Goal: Task Accomplishment & Management: Manage account settings

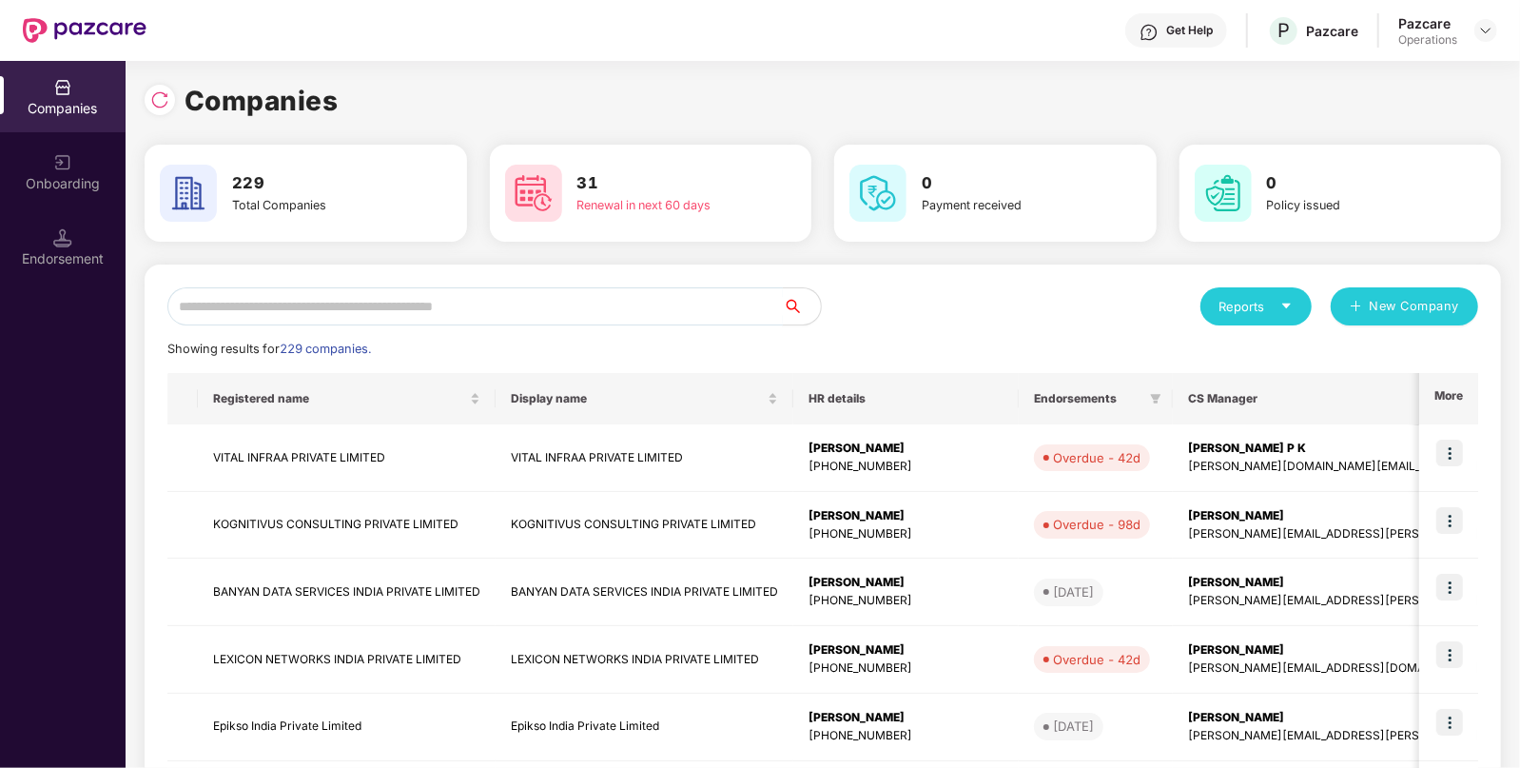
click at [467, 295] on input "text" at bounding box center [475, 306] width 616 height 38
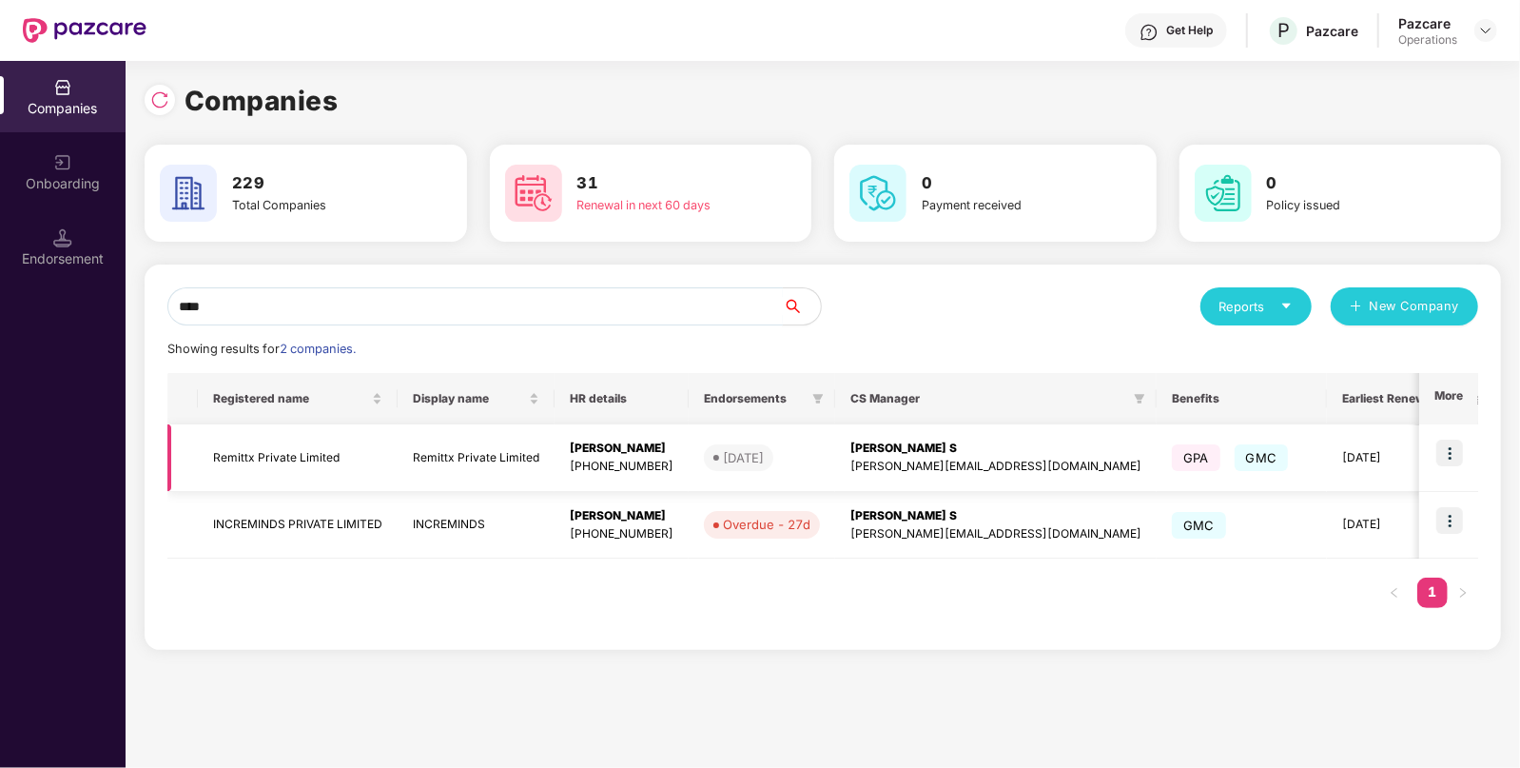
type input "****"
click at [1453, 446] on img at bounding box center [1450, 453] width 27 height 27
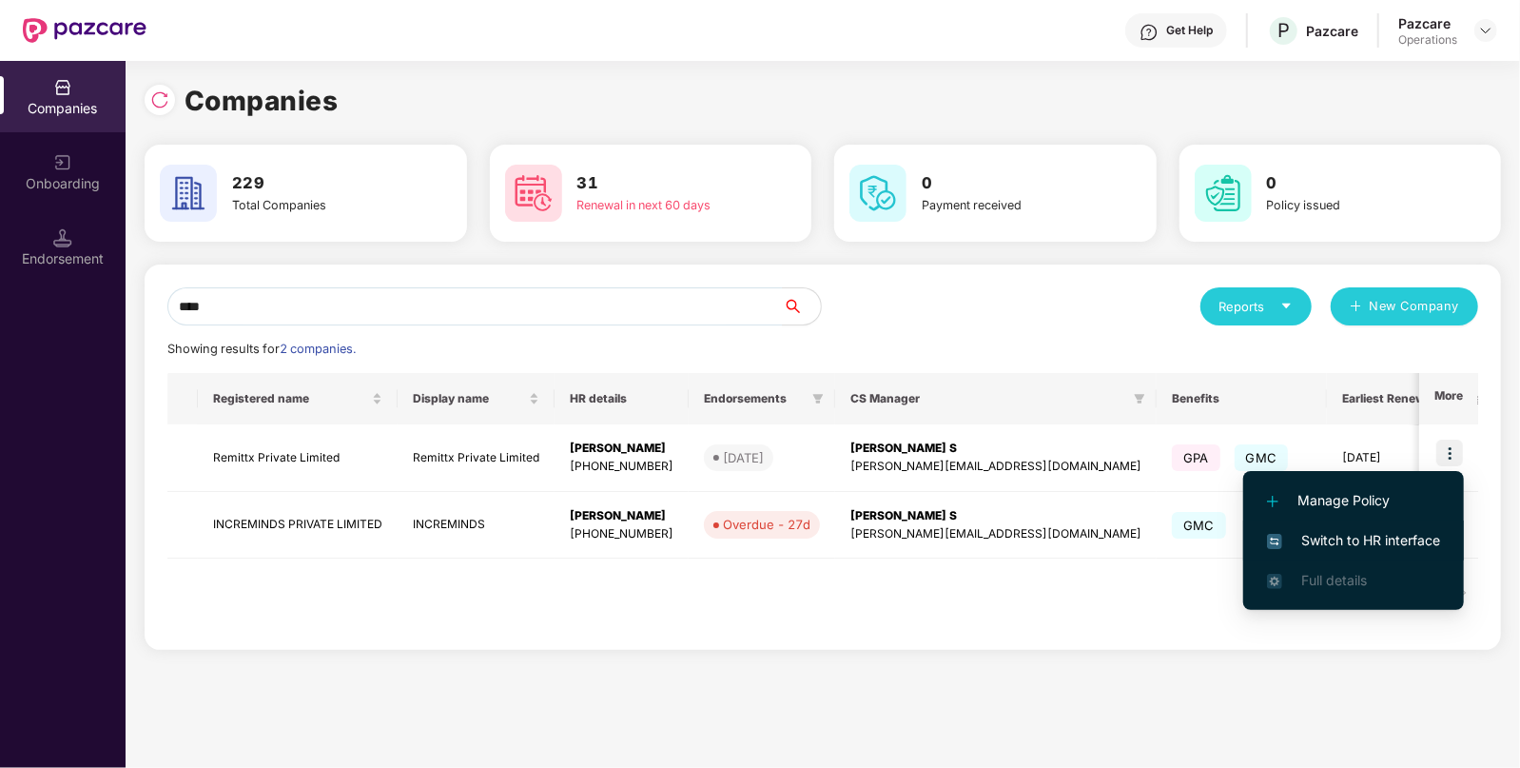
click at [1337, 536] on span "Switch to HR interface" at bounding box center [1353, 540] width 173 height 21
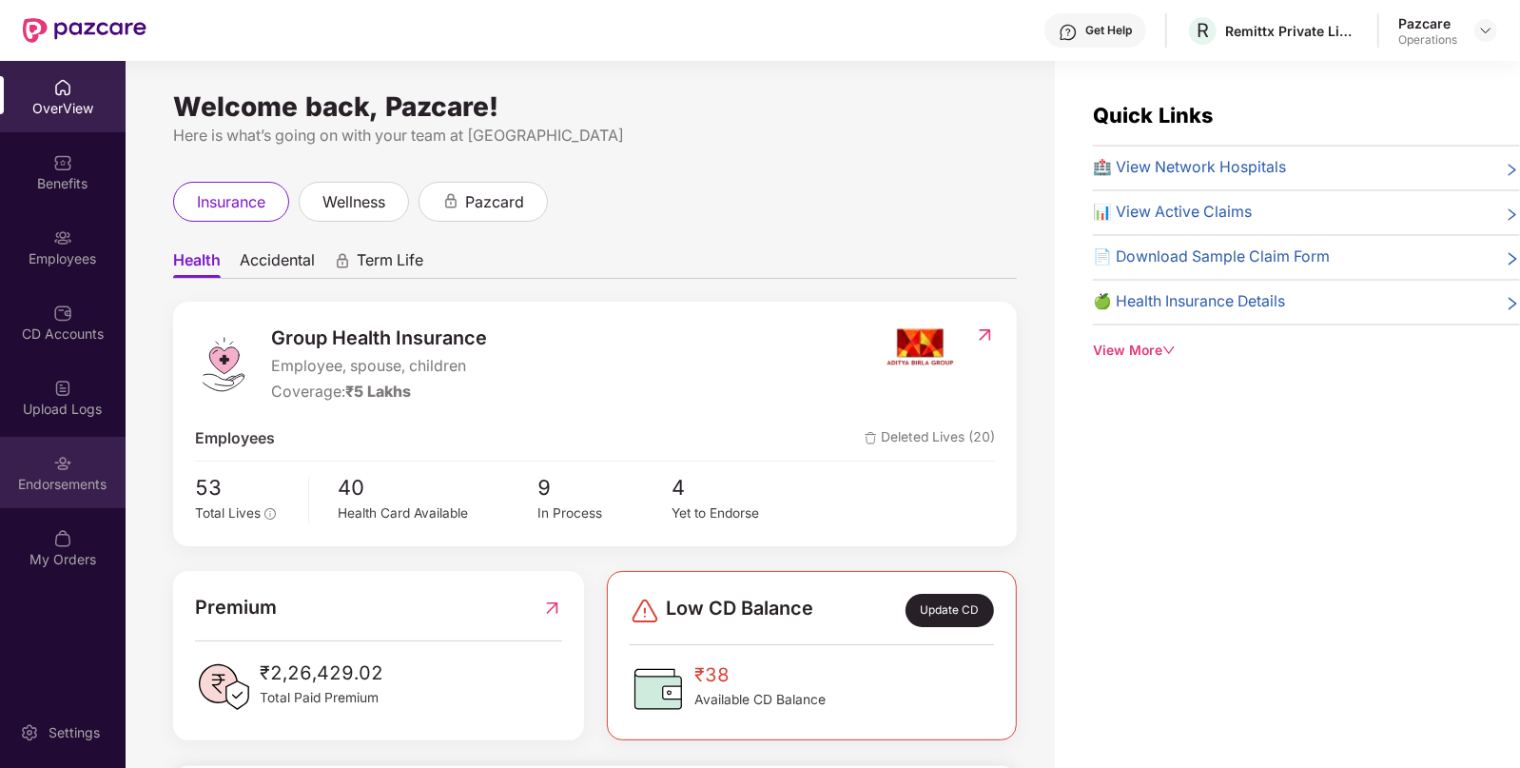
click at [57, 477] on div "Endorsements" at bounding box center [63, 484] width 126 height 19
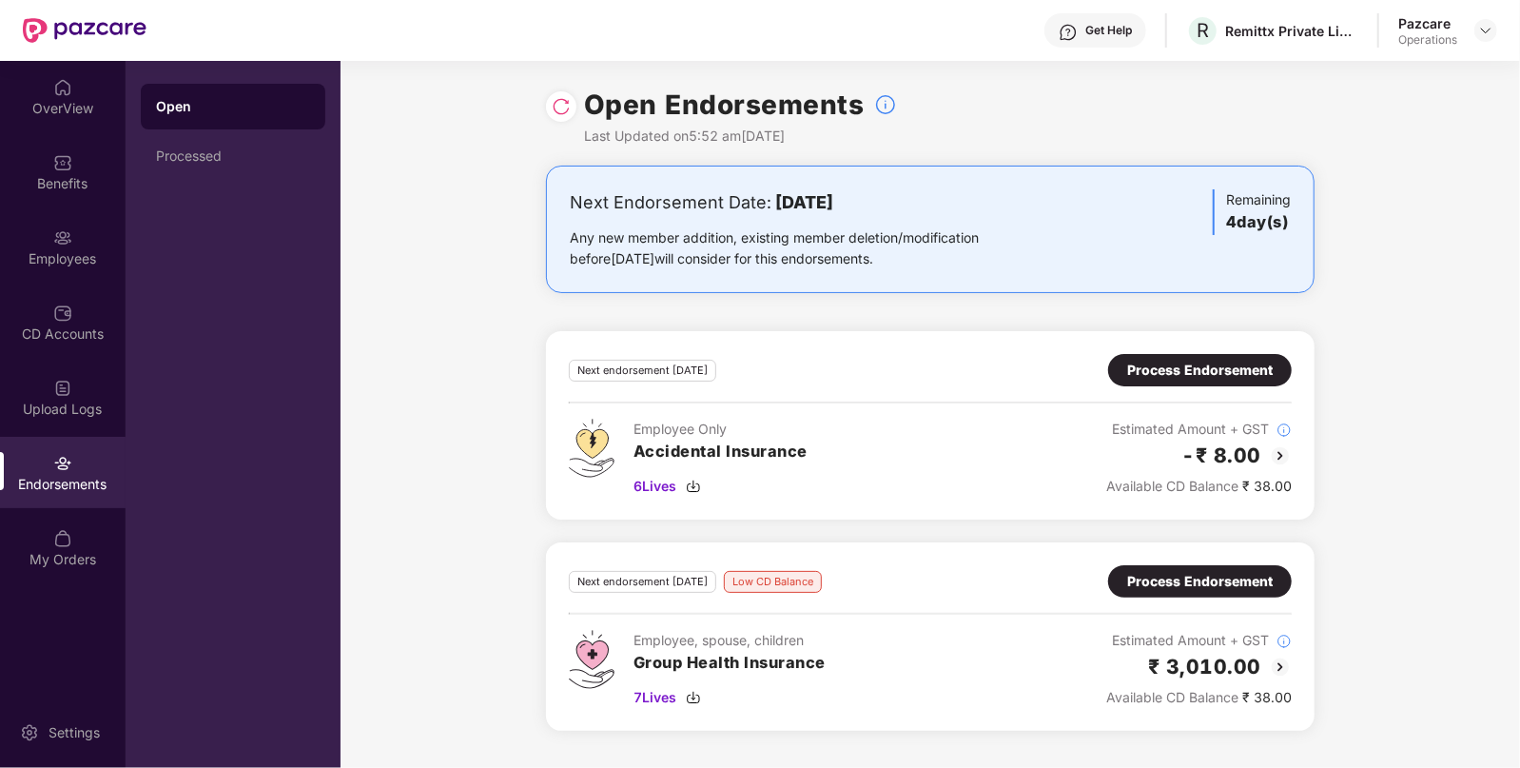
click at [1286, 660] on img at bounding box center [1280, 667] width 23 height 23
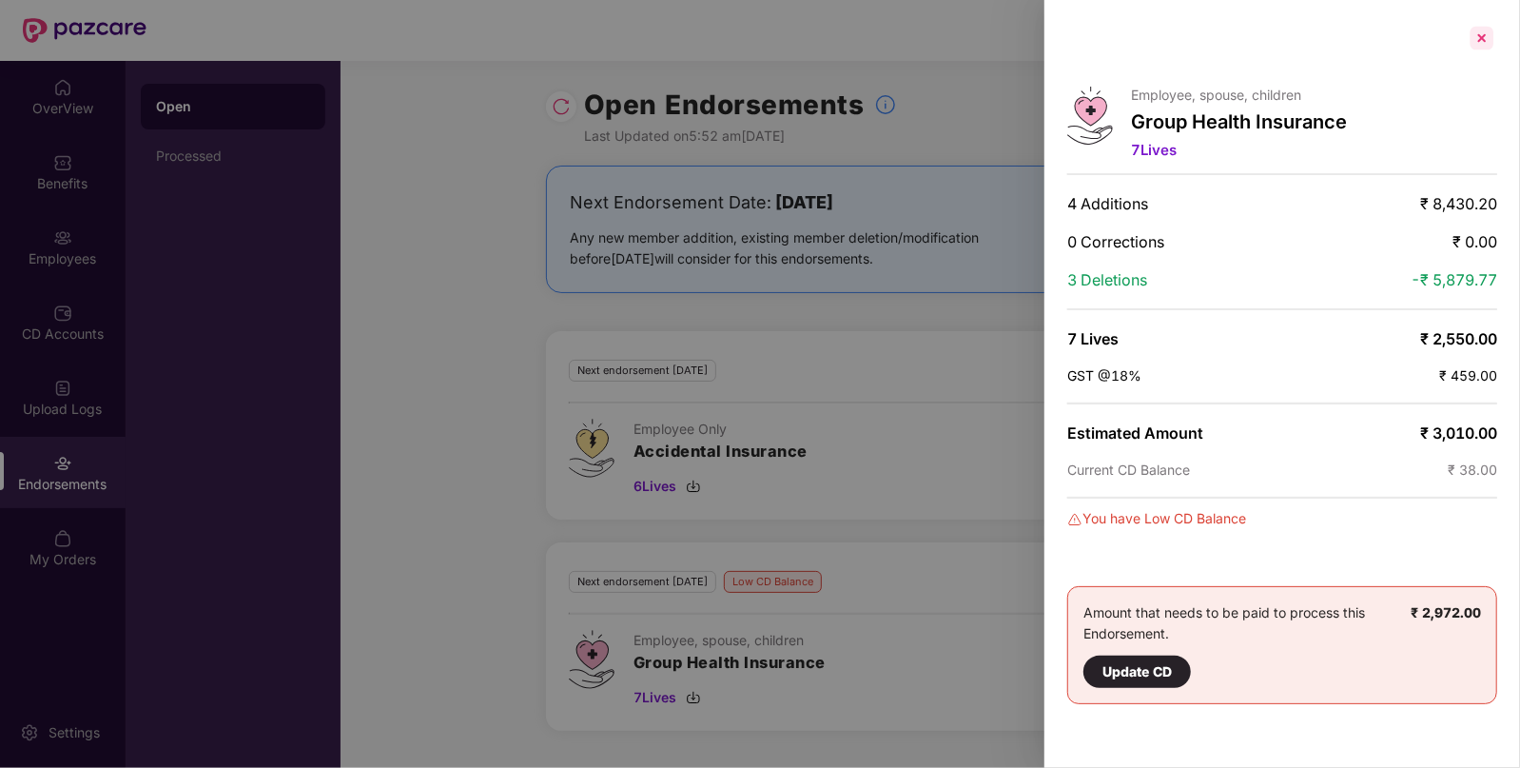
click at [1482, 33] on div at bounding box center [1482, 38] width 30 height 30
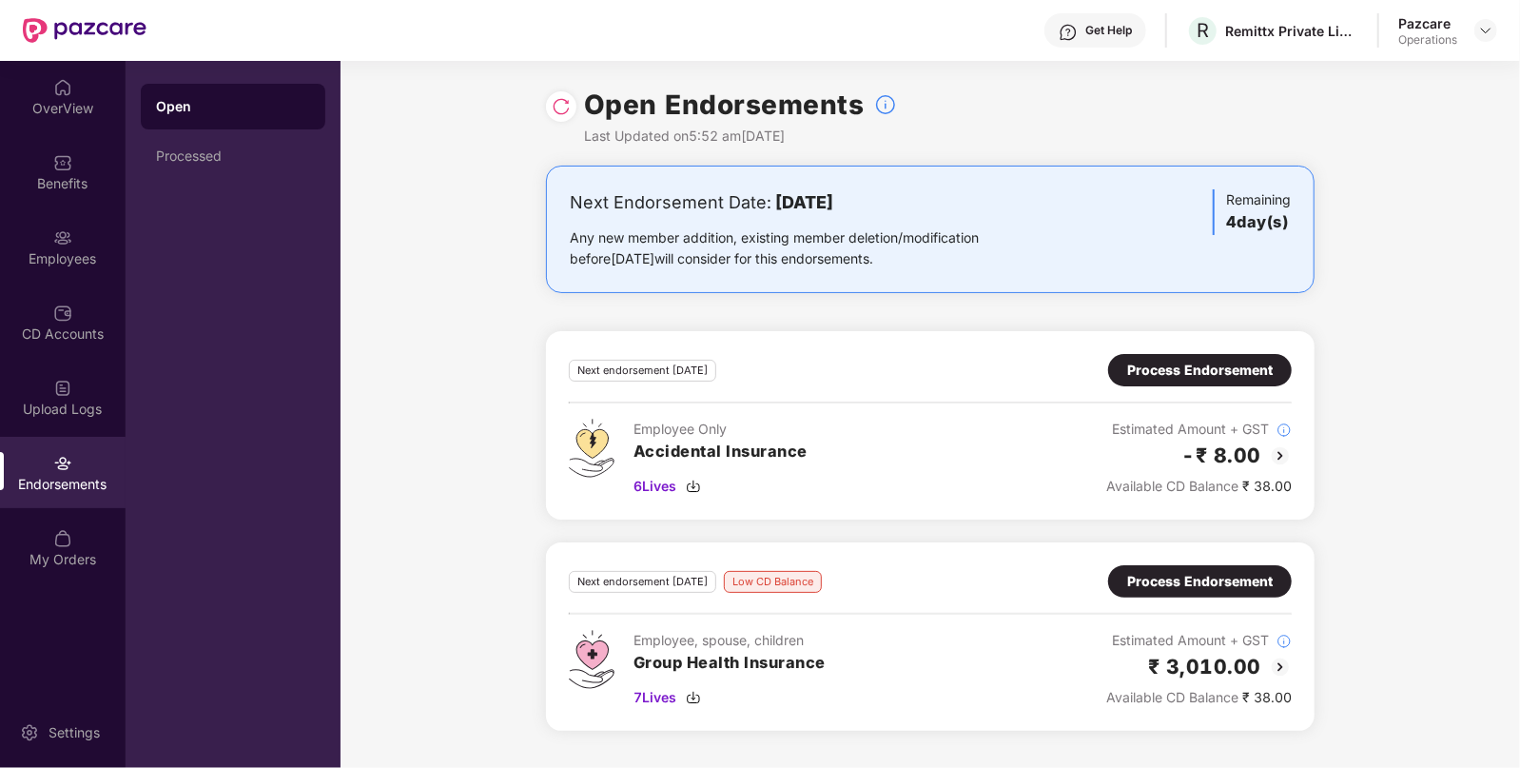
click at [560, 107] on img at bounding box center [561, 106] width 19 height 19
click at [1488, 31] on img at bounding box center [1486, 30] width 15 height 15
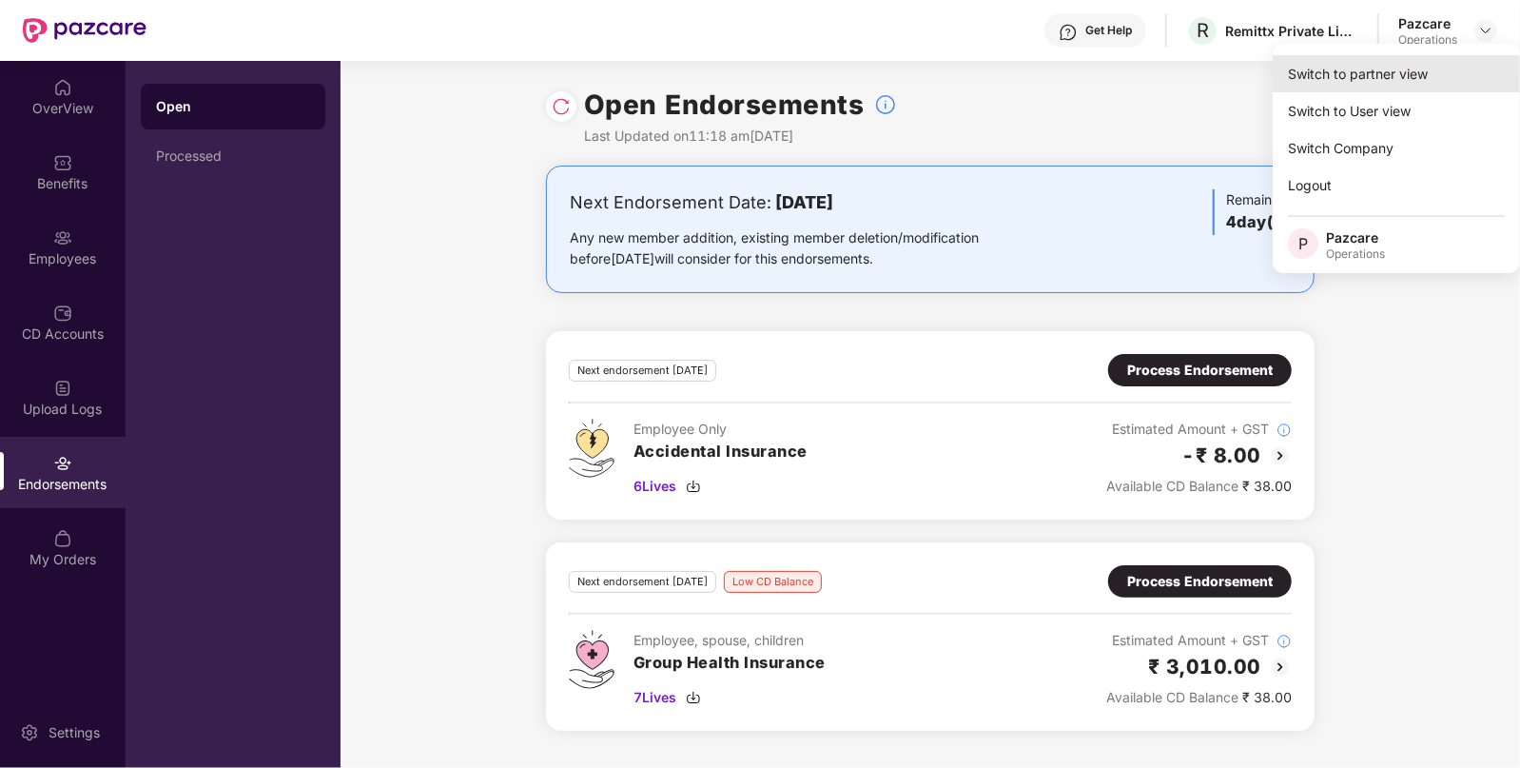
click at [1342, 84] on div "Switch to partner view" at bounding box center [1396, 73] width 247 height 37
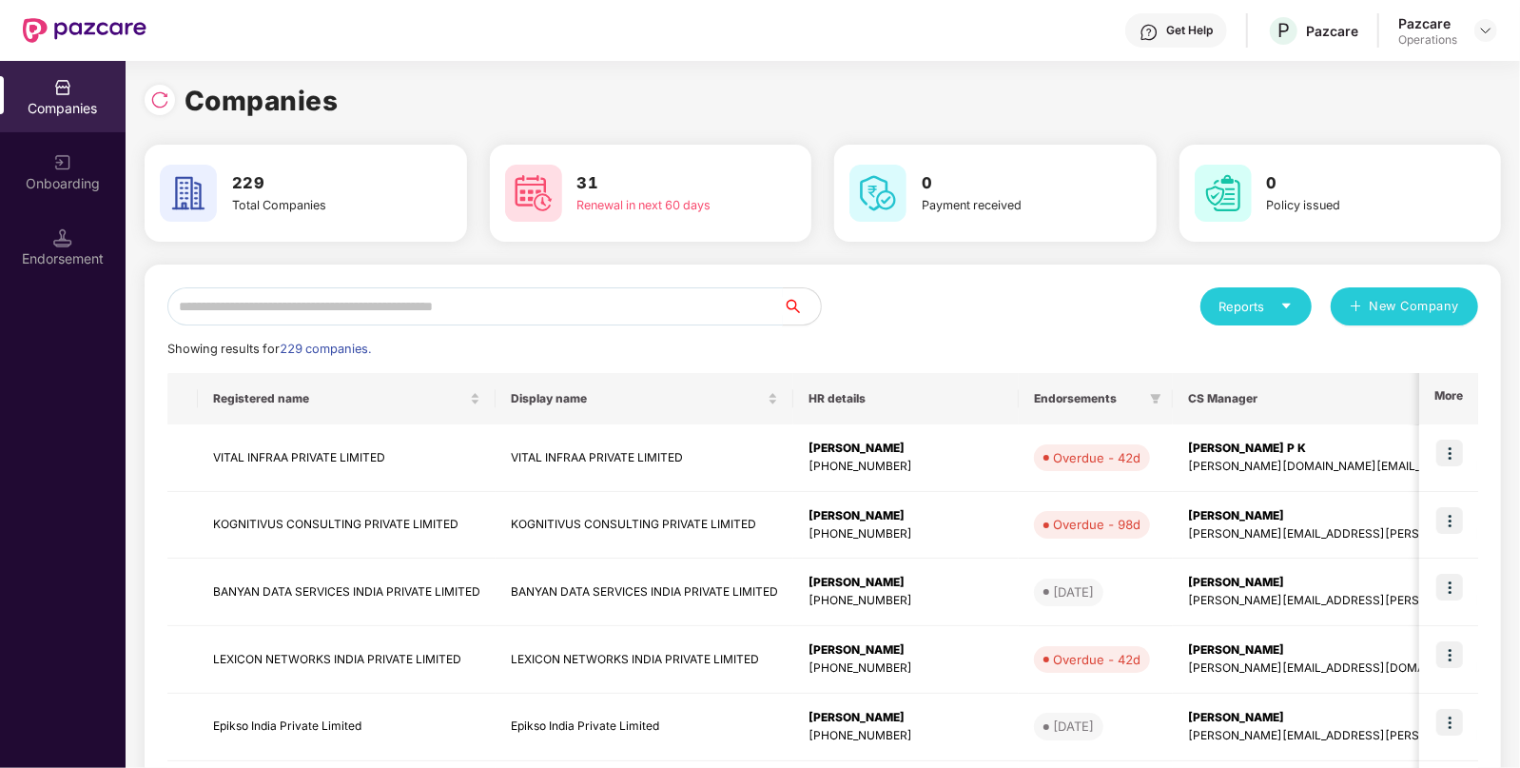
click at [525, 293] on input "text" at bounding box center [475, 306] width 616 height 38
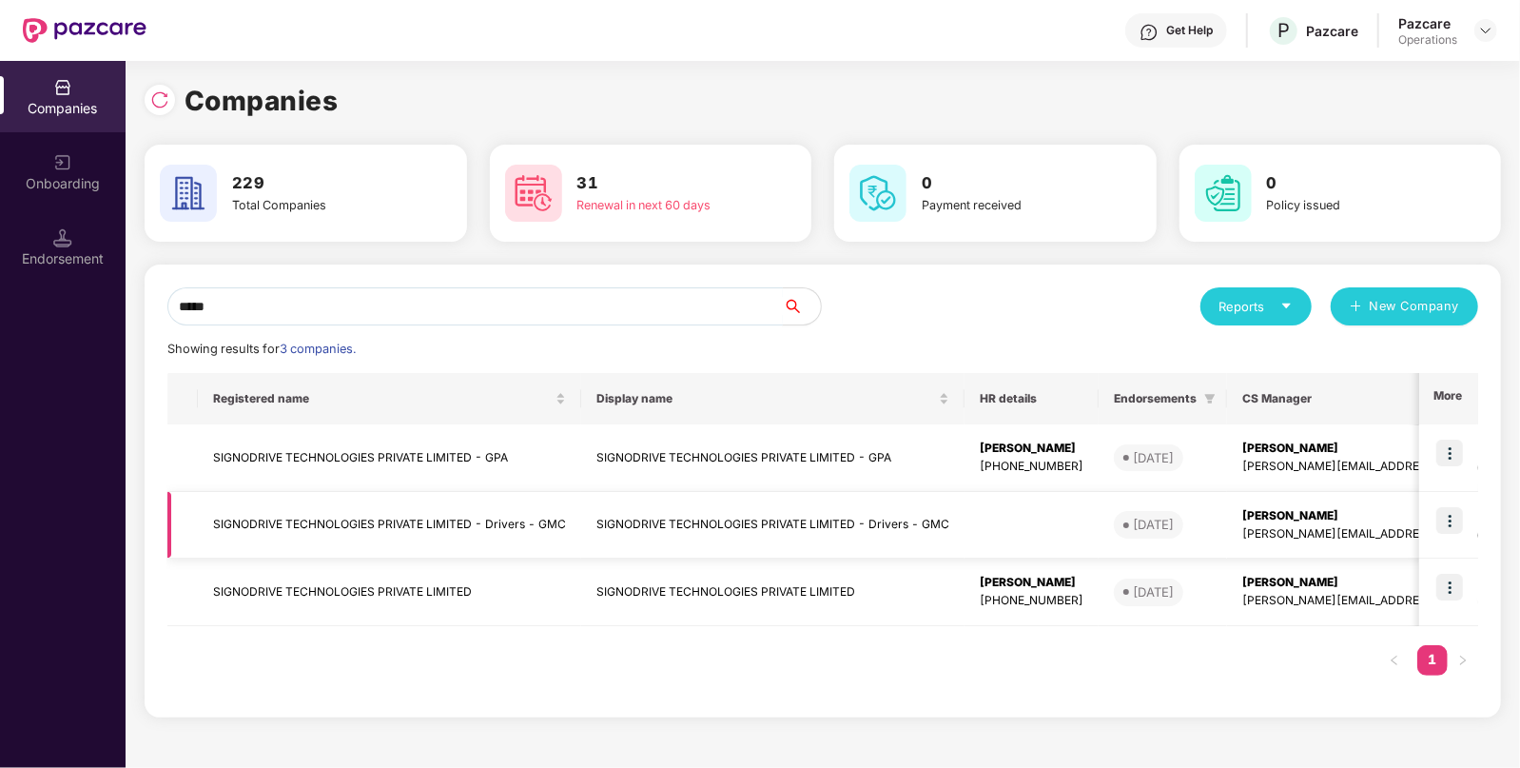
type input "*****"
click at [317, 519] on td "SIGNODRIVE TECHNOLOGIES PRIVATE LIMITED - Drivers - GMC" at bounding box center [389, 526] width 383 height 68
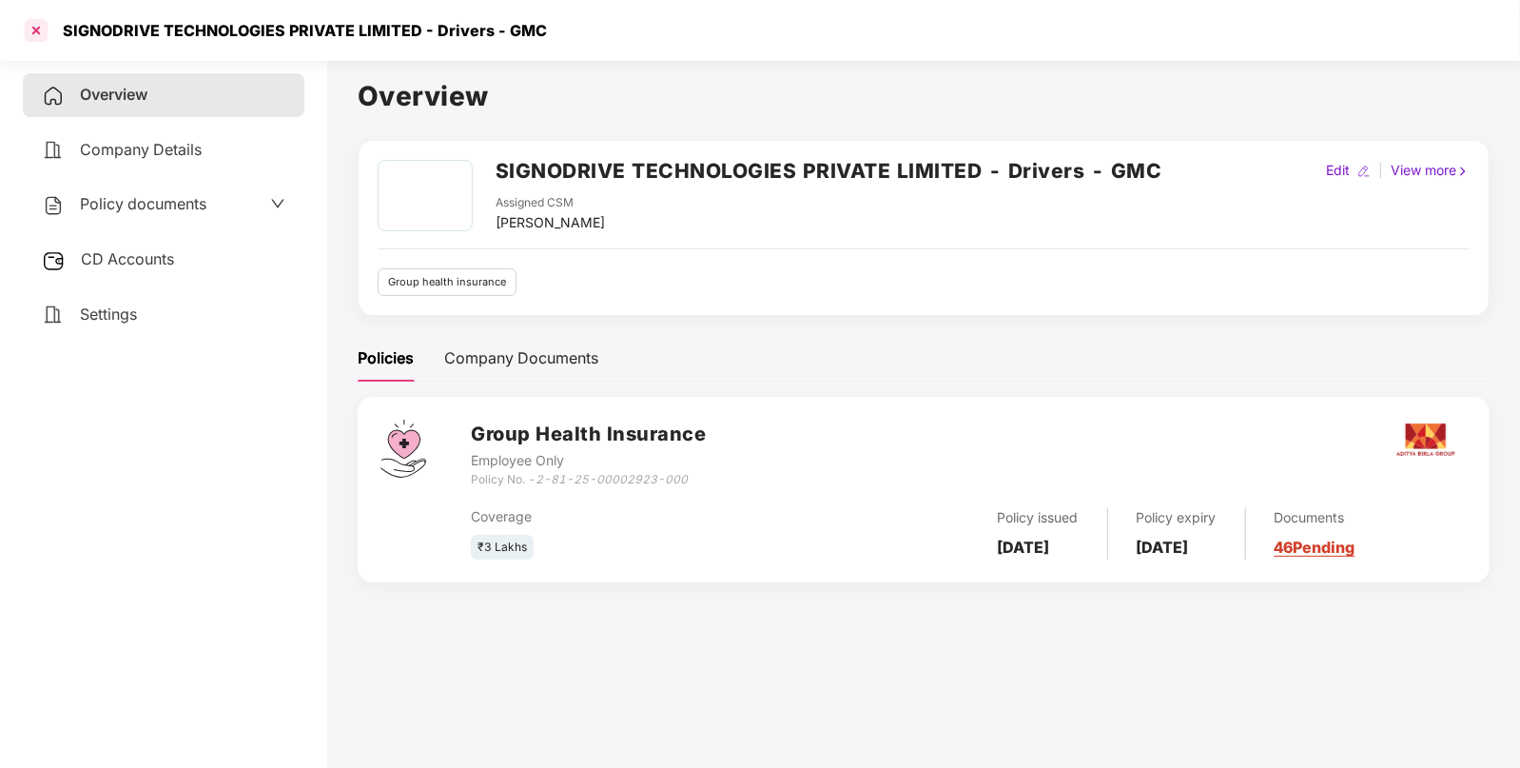
click at [31, 28] on div at bounding box center [36, 30] width 30 height 30
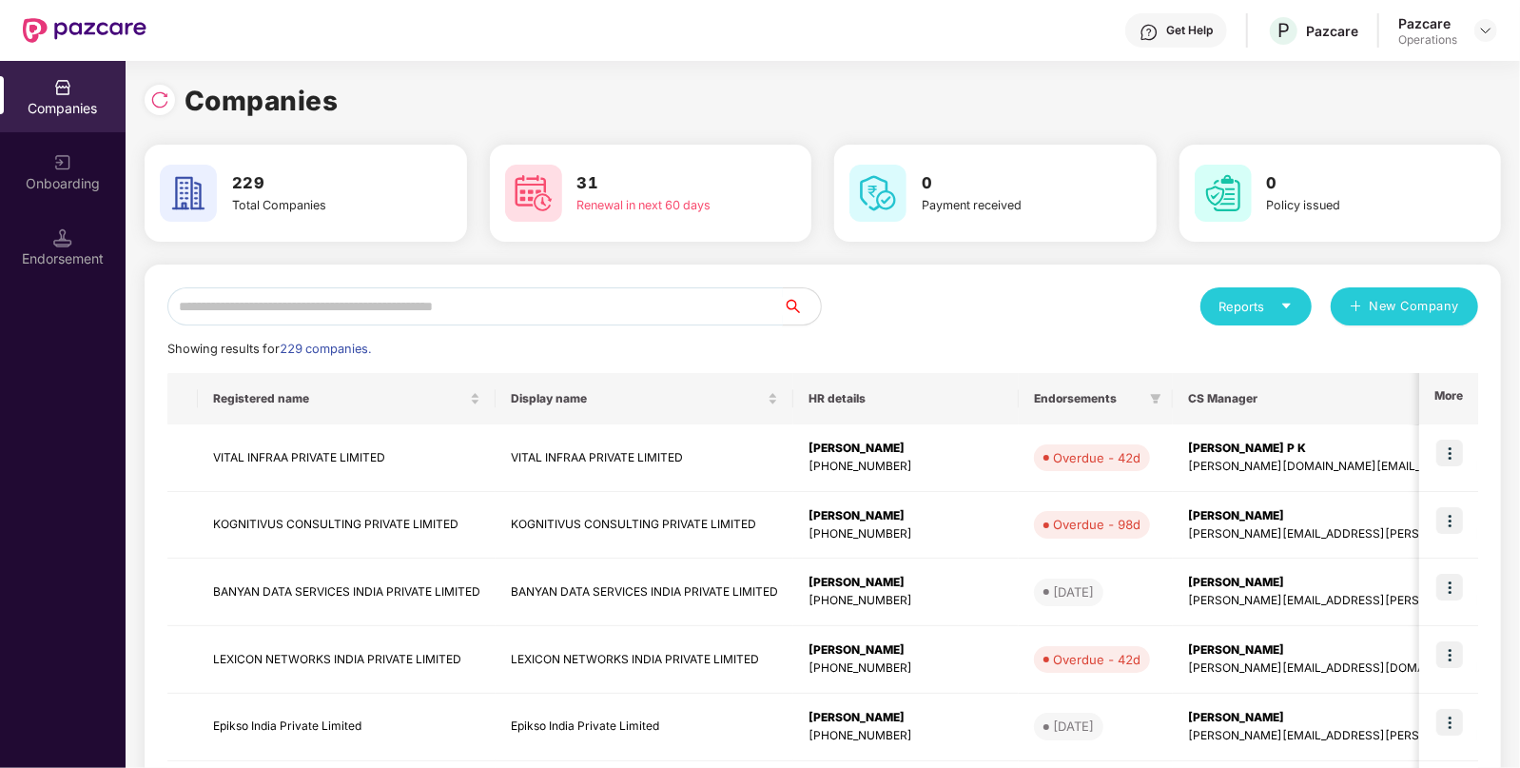
click at [599, 300] on input "text" at bounding box center [475, 306] width 616 height 38
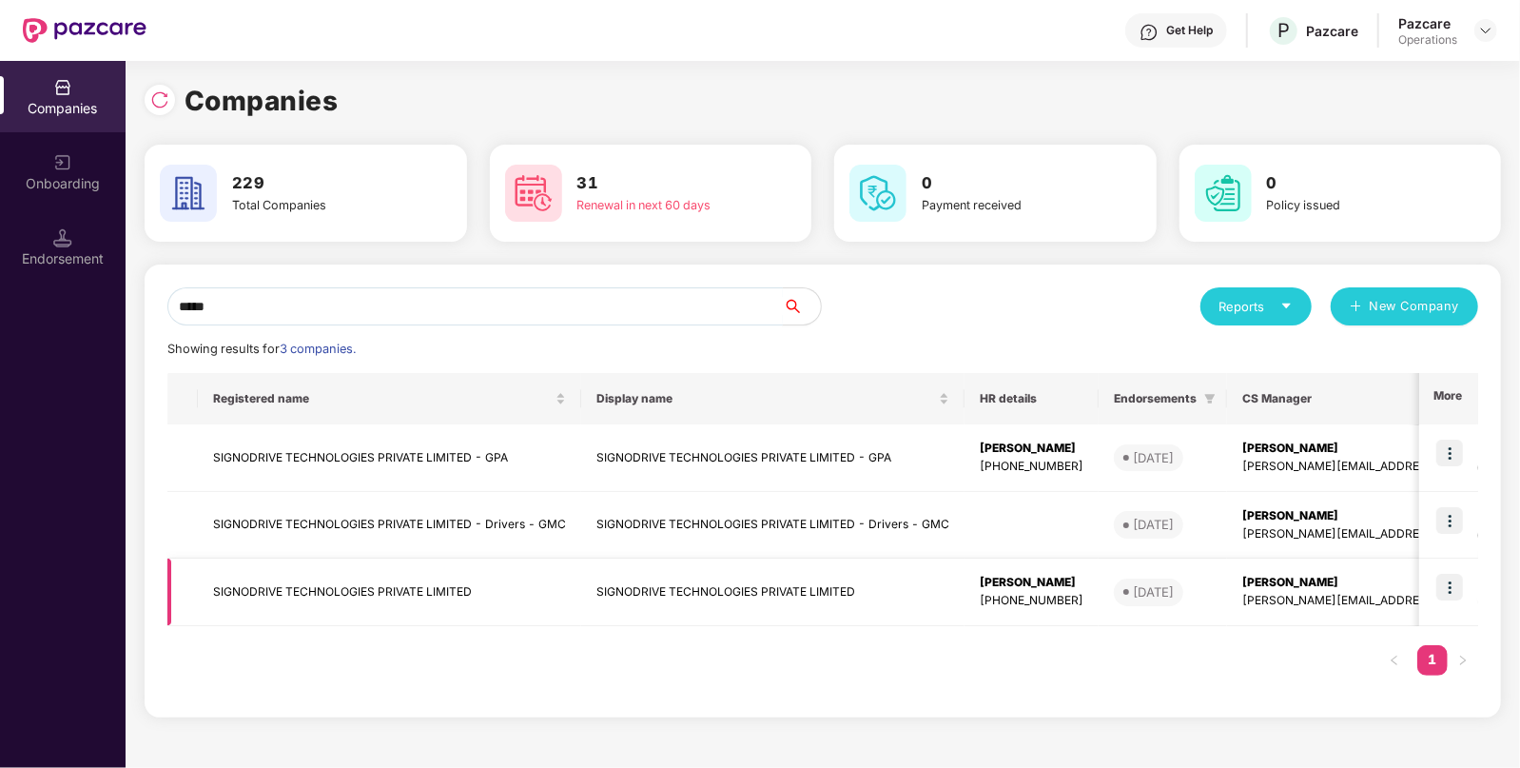
type input "*****"
click at [403, 574] on td "SIGNODRIVE TECHNOLOGIES PRIVATE LIMITED" at bounding box center [389, 592] width 383 height 68
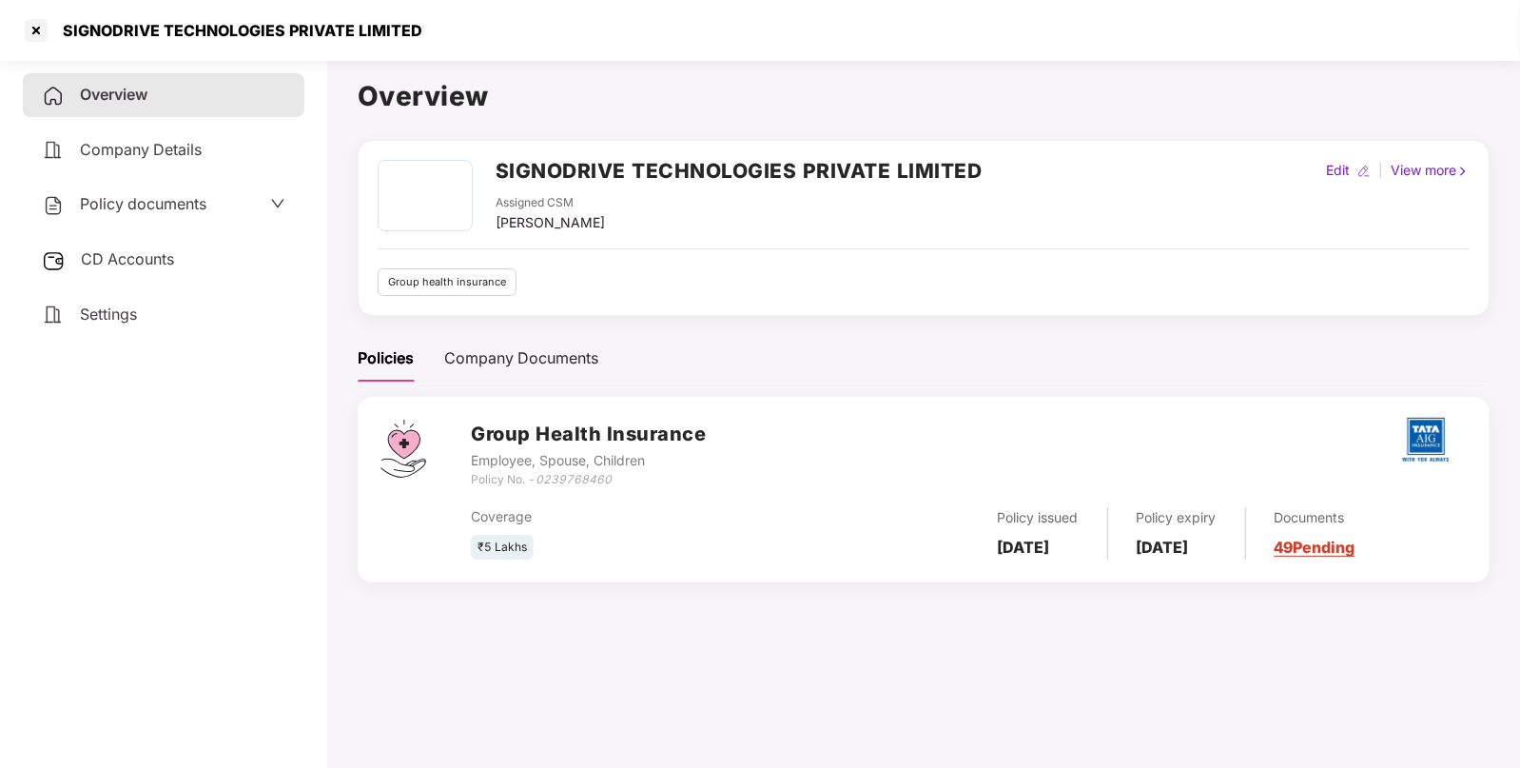
click at [553, 165] on h2 "SIGNODRIVE TECHNOLOGIES PRIVATE LIMITED" at bounding box center [739, 170] width 487 height 31
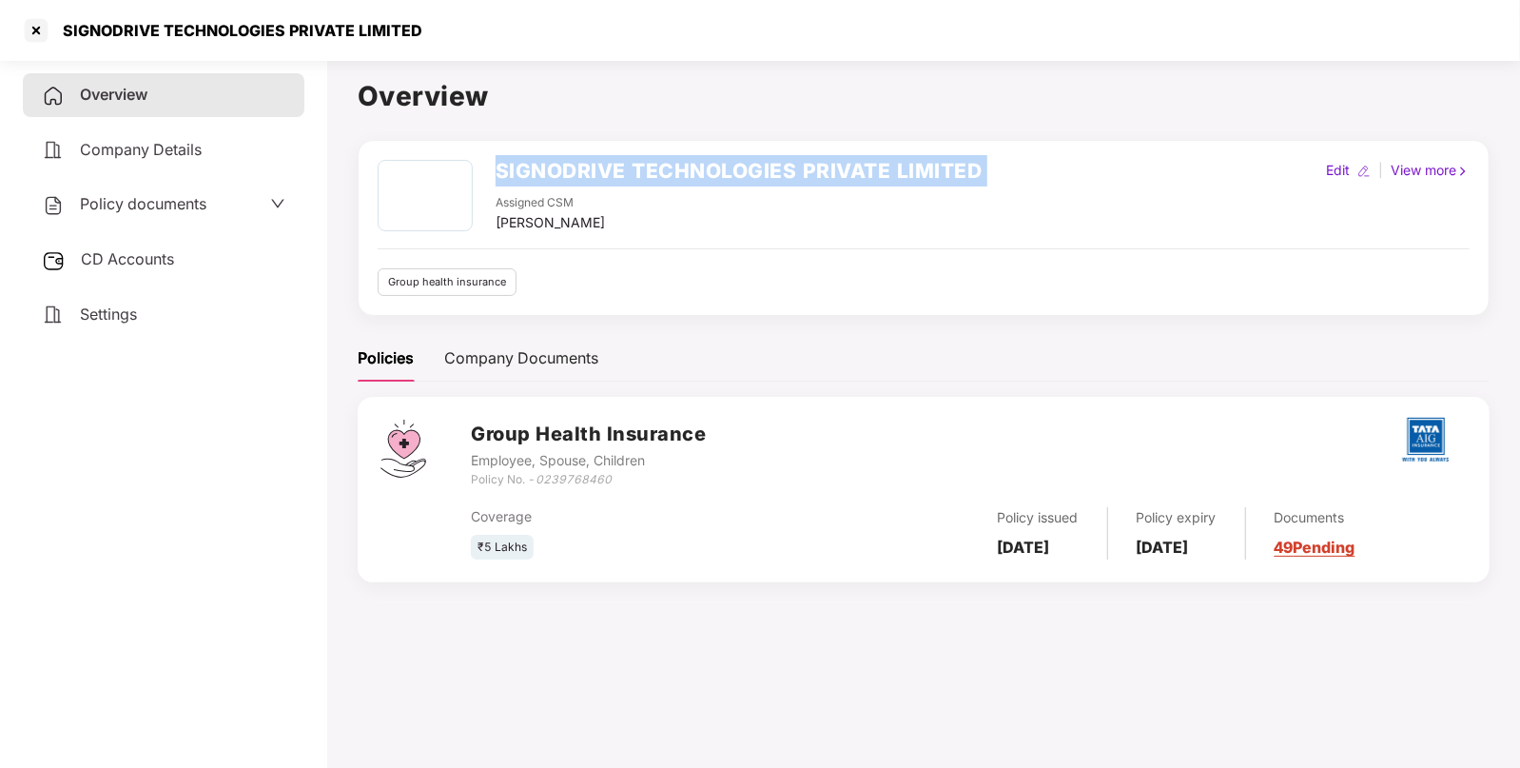
click at [553, 165] on h2 "SIGNODRIVE TECHNOLOGIES PRIVATE LIMITED" at bounding box center [739, 170] width 487 height 31
copy h2 "SIGNODRIVE TECHNOLOGIES PRIVATE LIMITED"
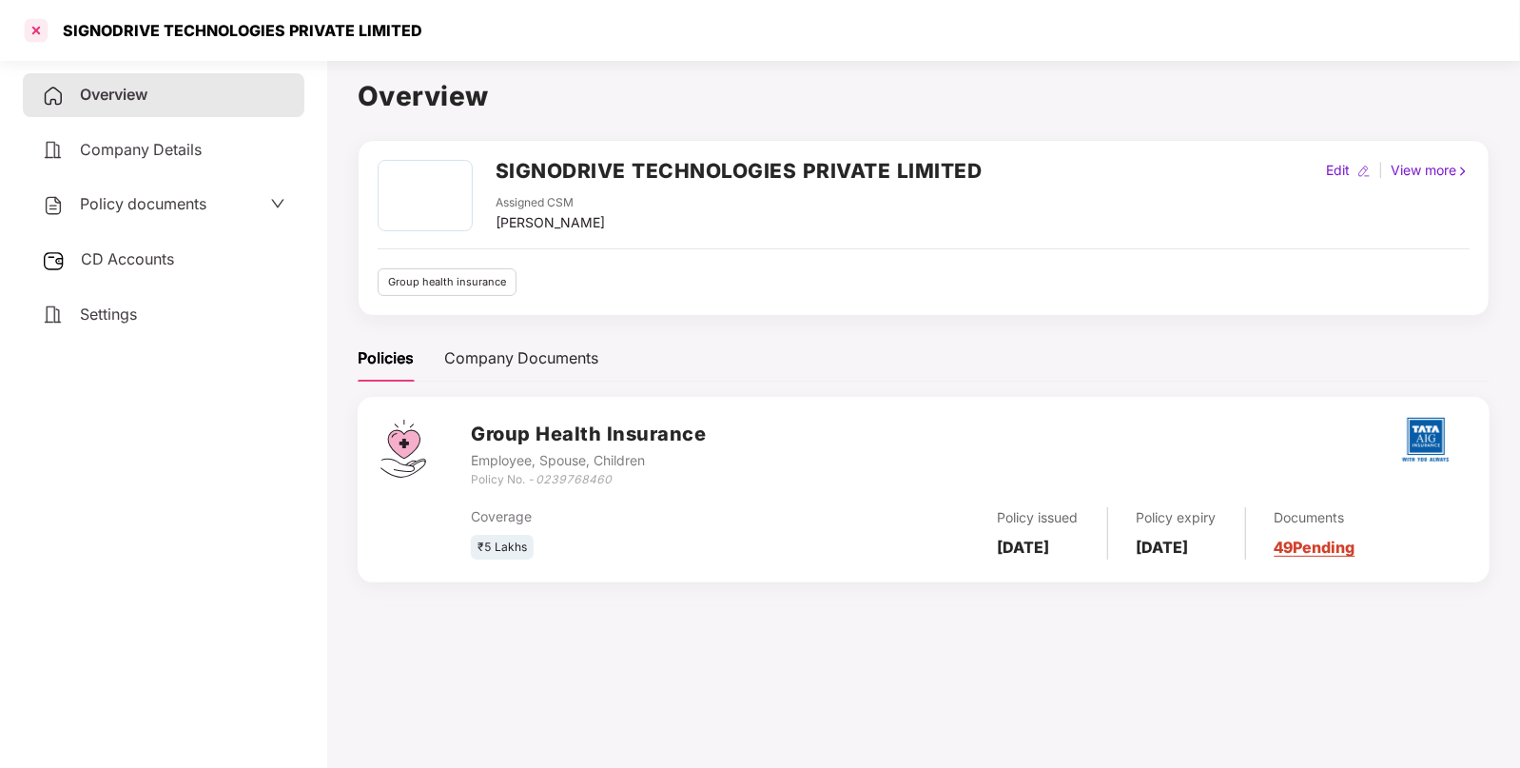
click at [38, 34] on div at bounding box center [36, 30] width 30 height 30
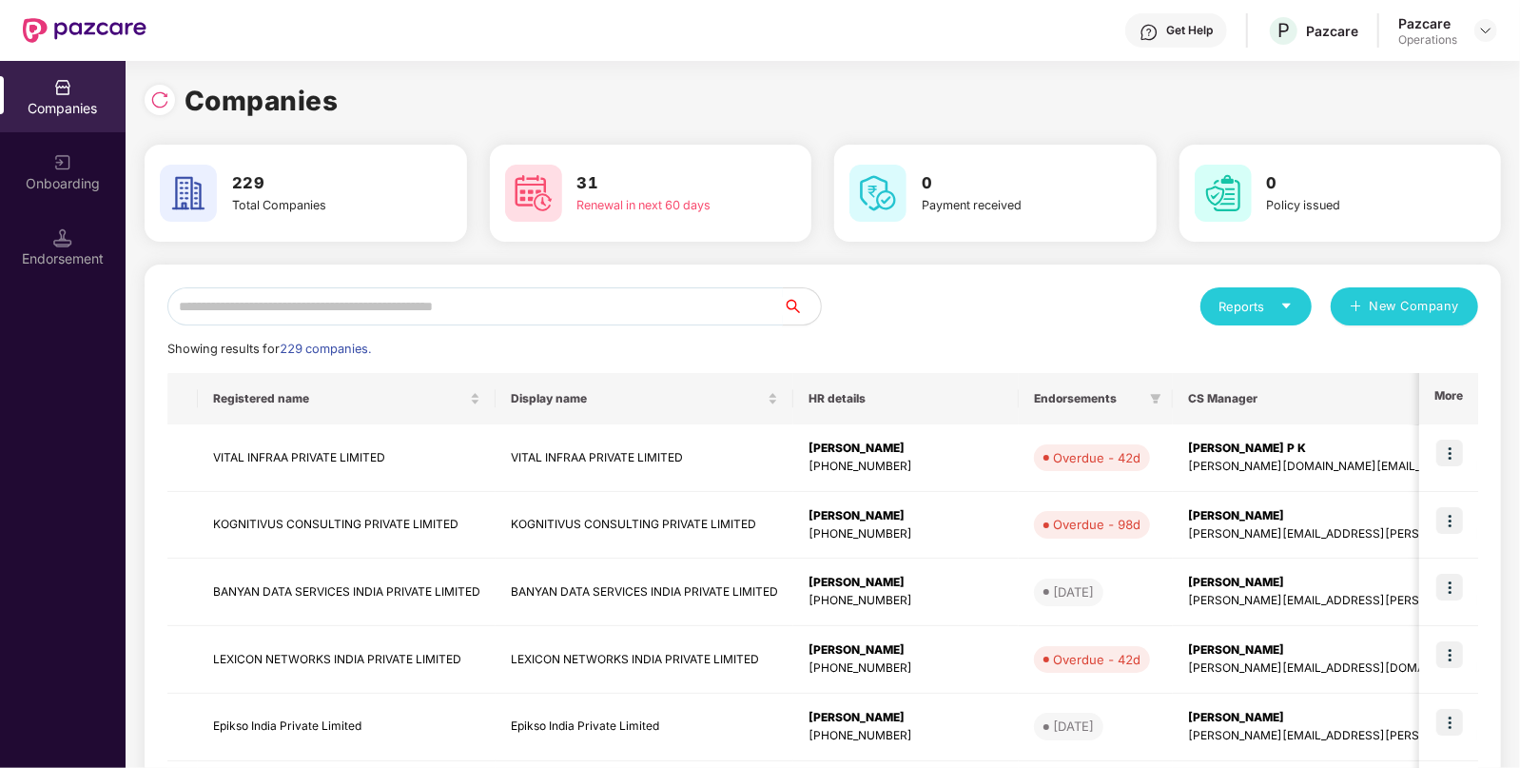
paste input "**********"
click at [304, 294] on input "text" at bounding box center [475, 306] width 616 height 38
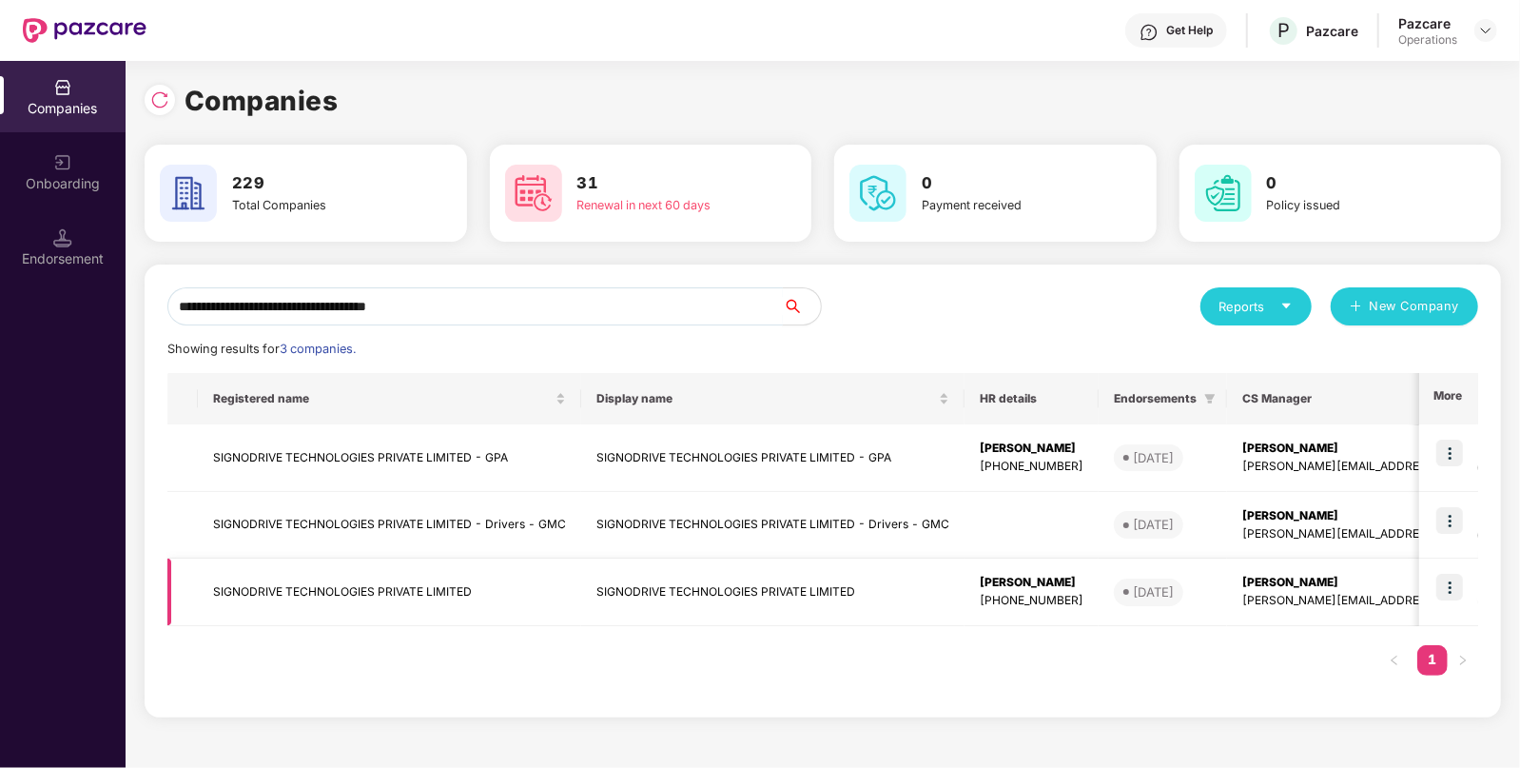
type input "**********"
click at [75, 239] on div "Endorsement" at bounding box center [63, 246] width 126 height 71
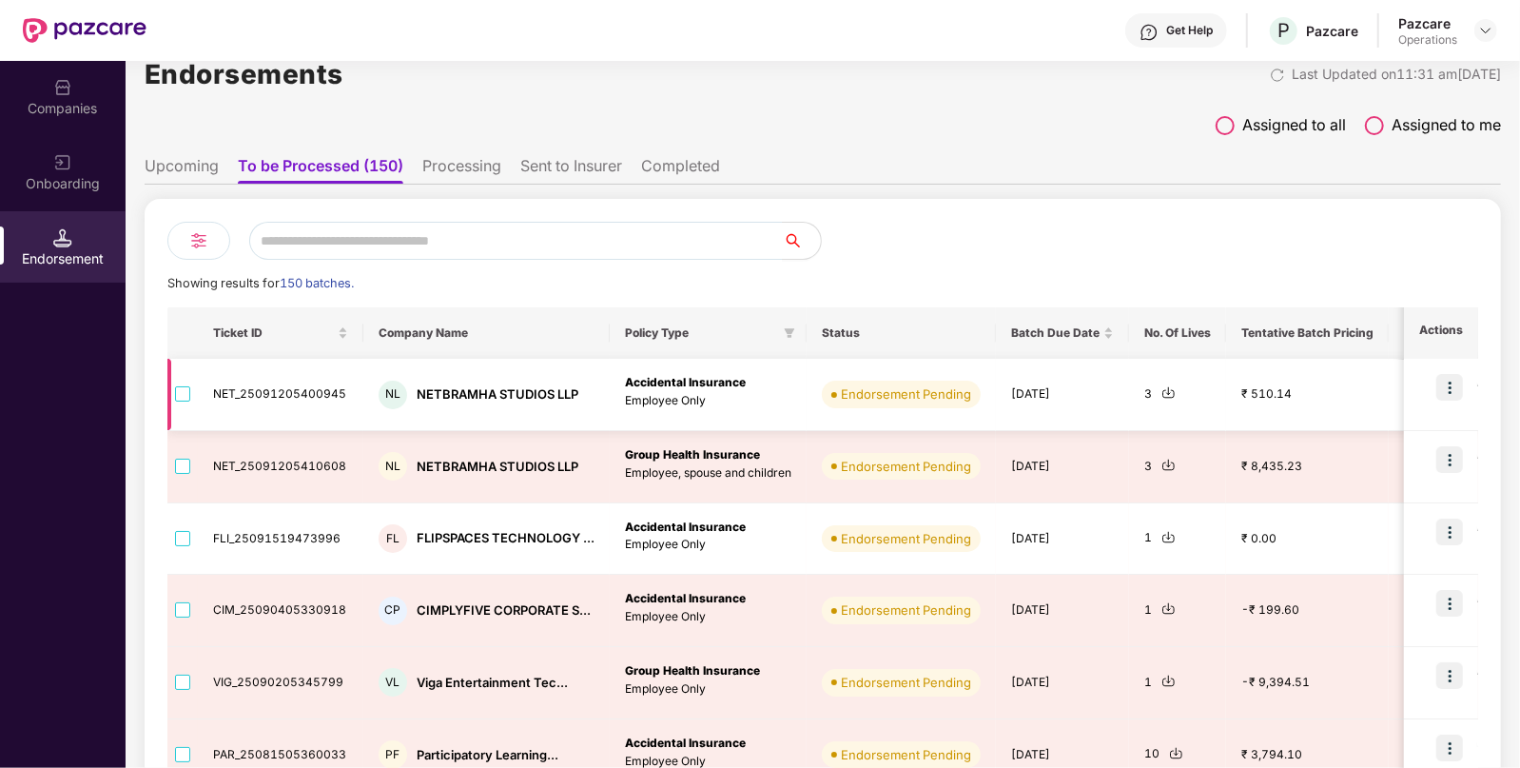
scroll to position [28, 0]
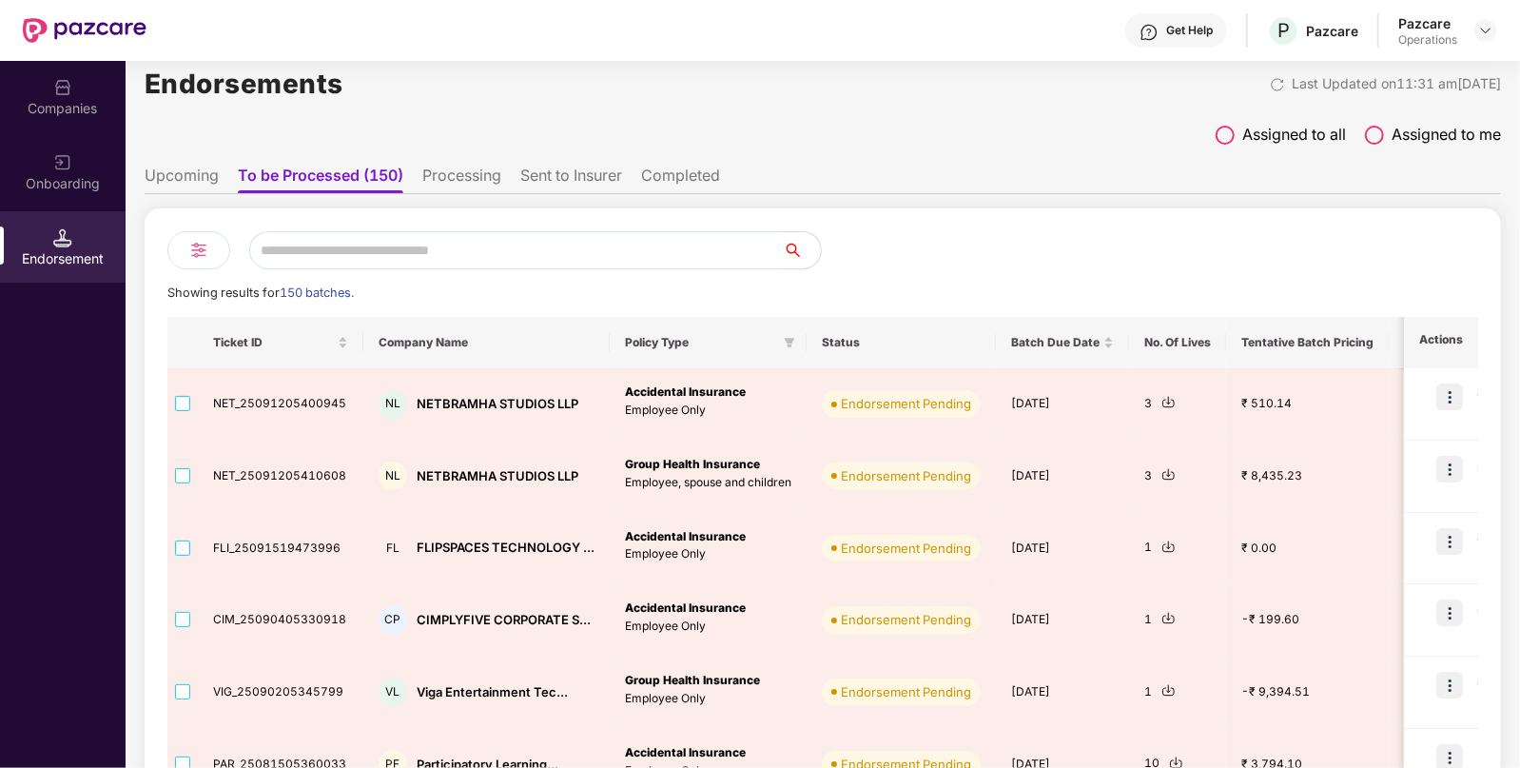
click at [188, 167] on li "Upcoming" at bounding box center [182, 180] width 74 height 28
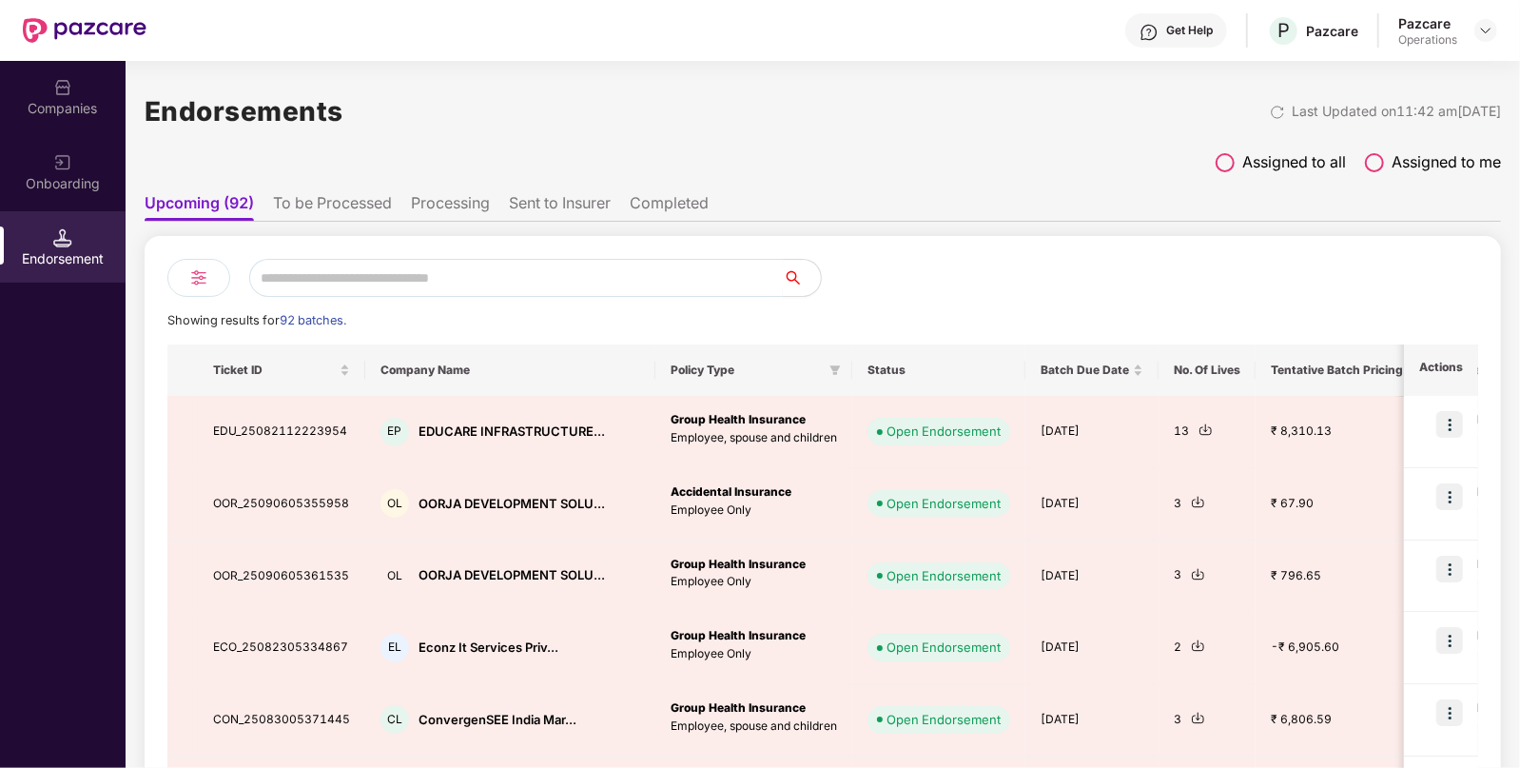
click at [466, 286] on input "text" at bounding box center [516, 278] width 534 height 38
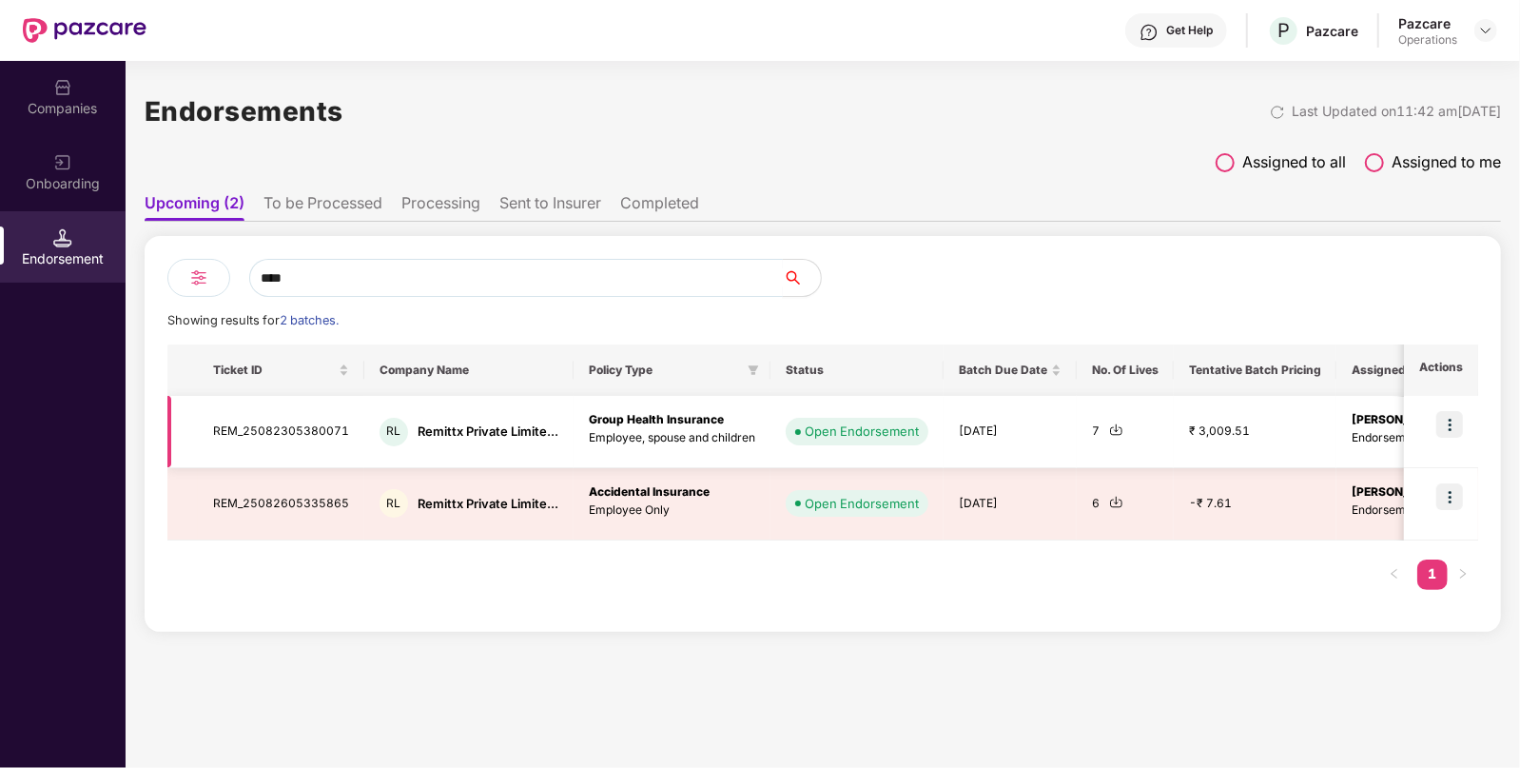
type input "****"
click at [1112, 426] on img at bounding box center [1116, 429] width 14 height 14
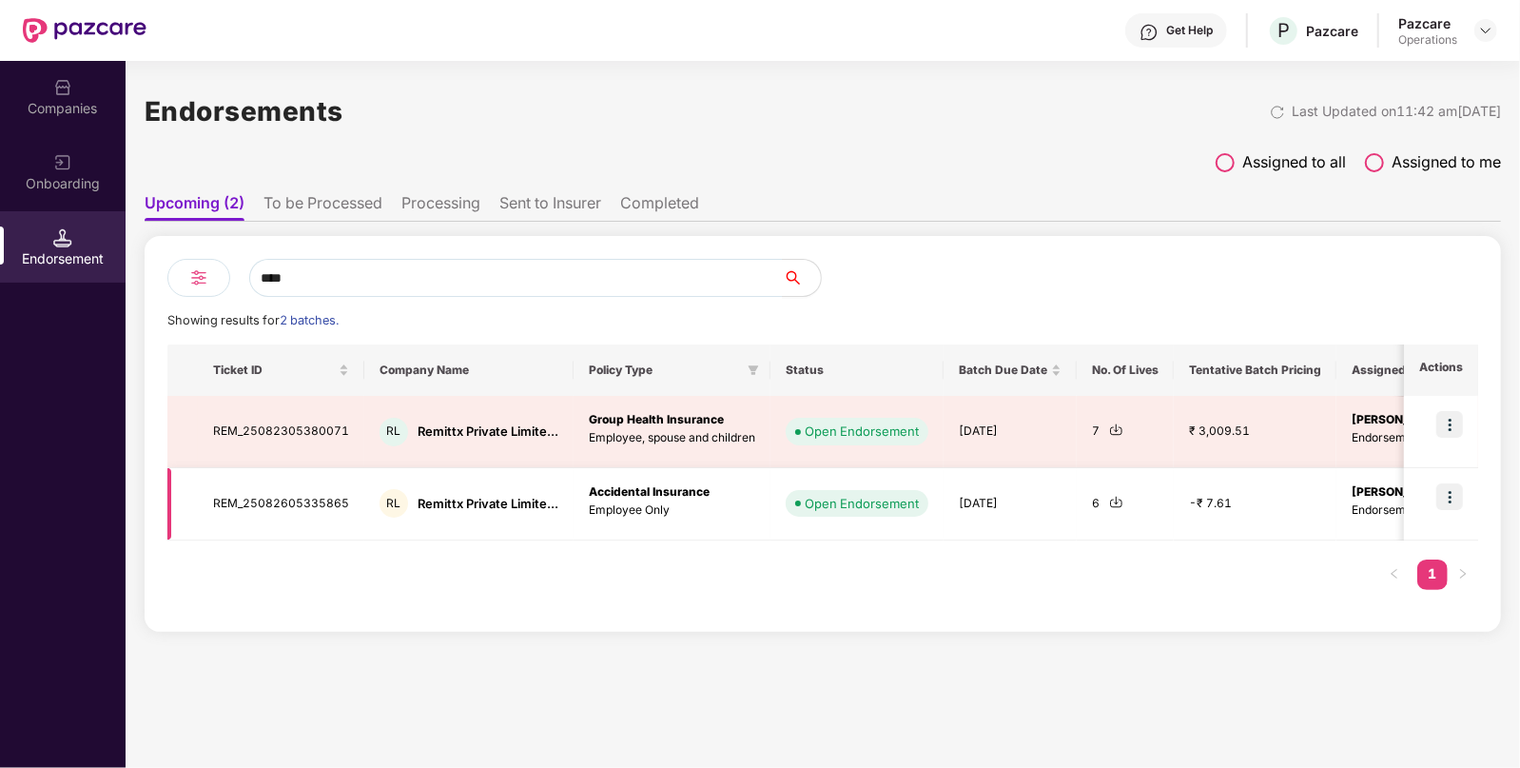
click at [1109, 500] on img at bounding box center [1116, 502] width 14 height 14
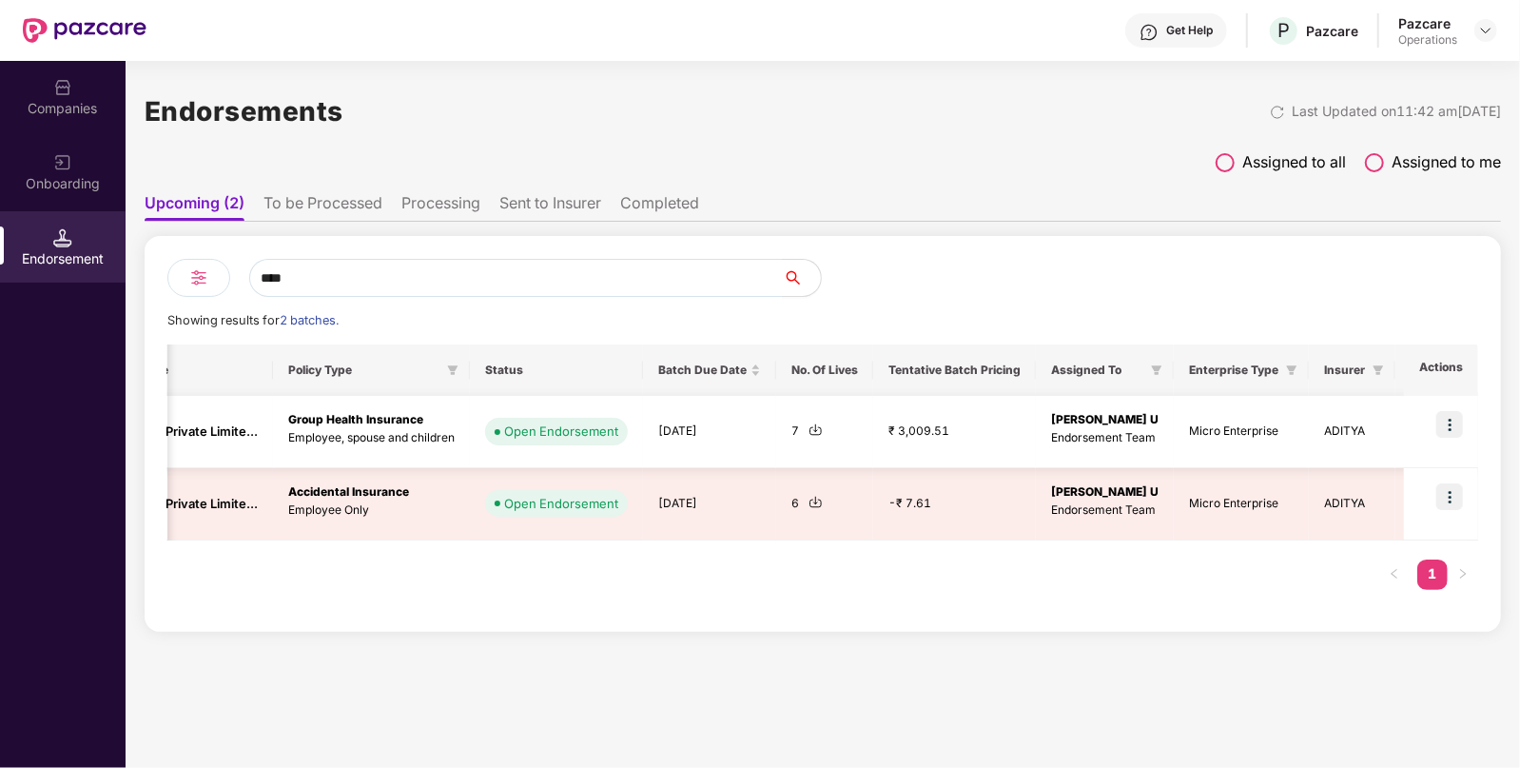
scroll to position [0, 353]
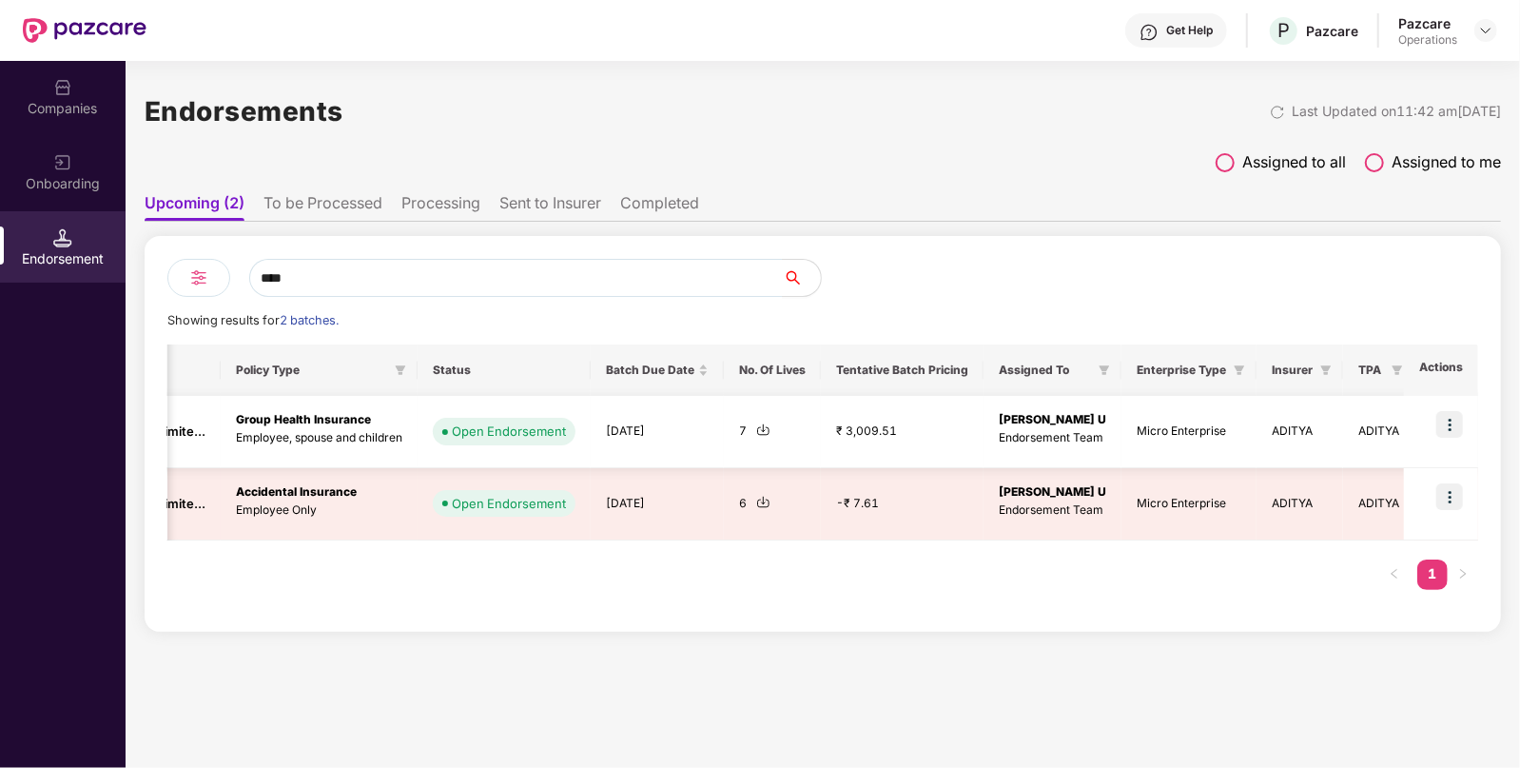
click at [1451, 415] on img at bounding box center [1450, 424] width 27 height 27
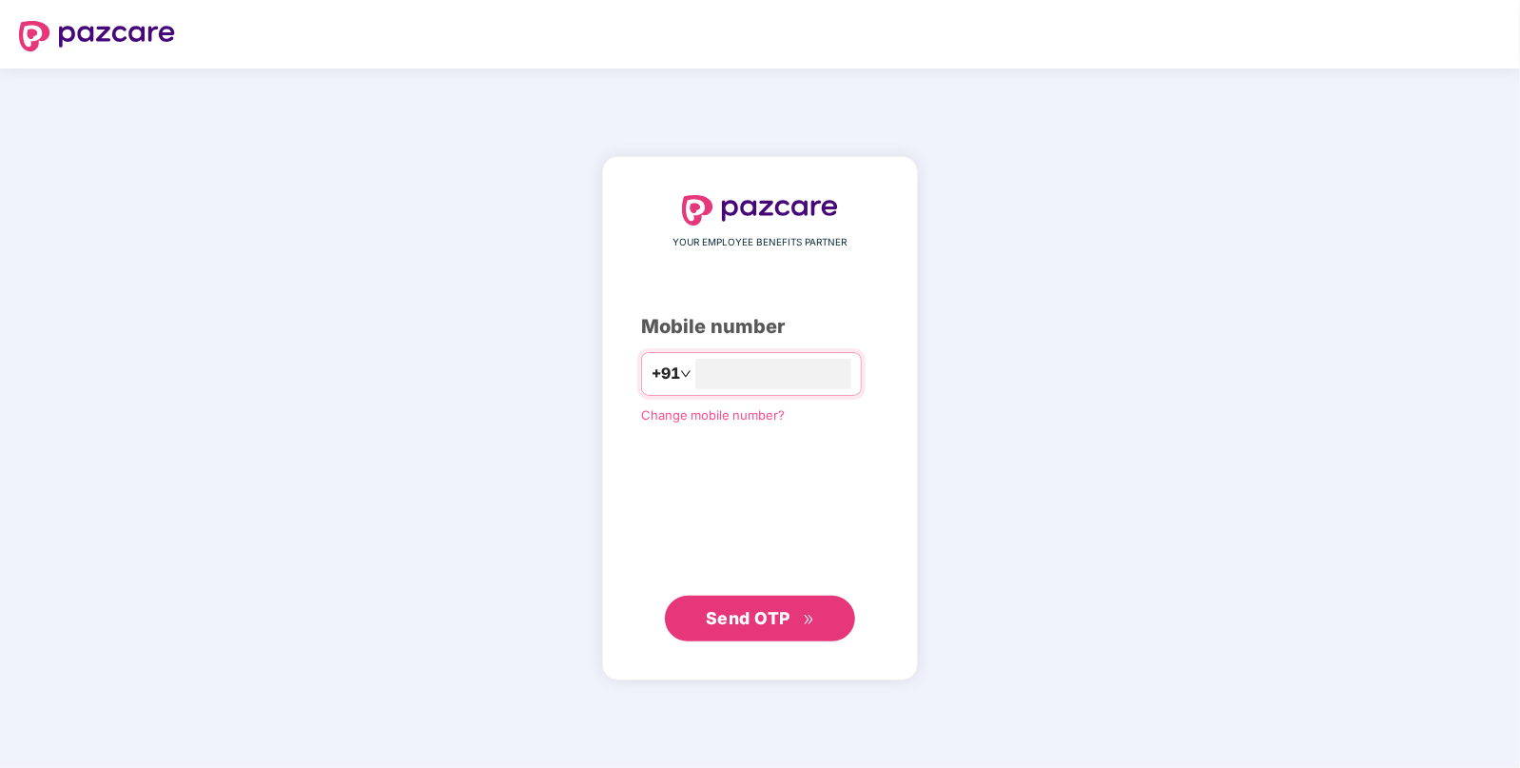
type input "**********"
click at [735, 614] on span "Send OTP" at bounding box center [748, 617] width 85 height 20
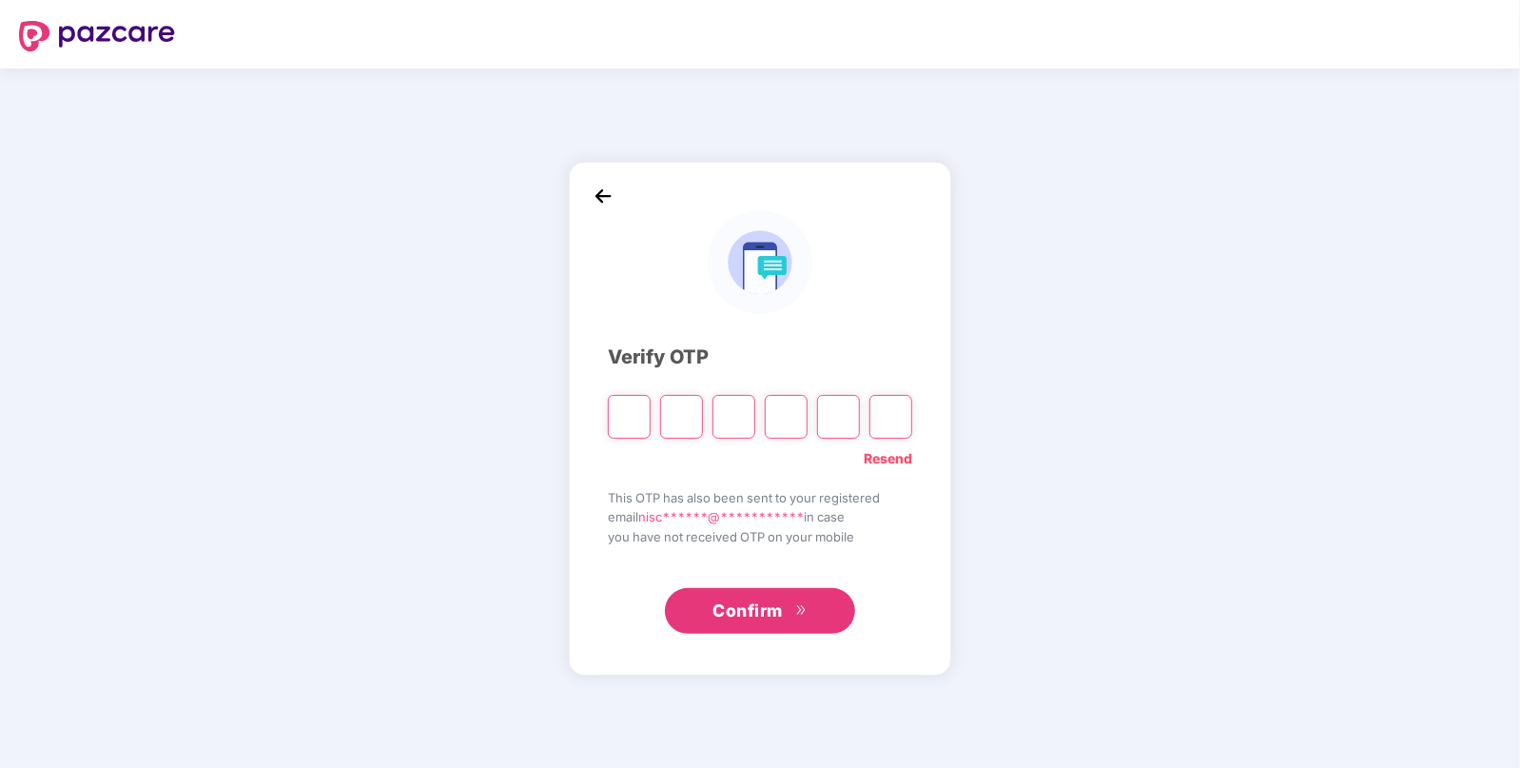
paste input "*"
type input "*"
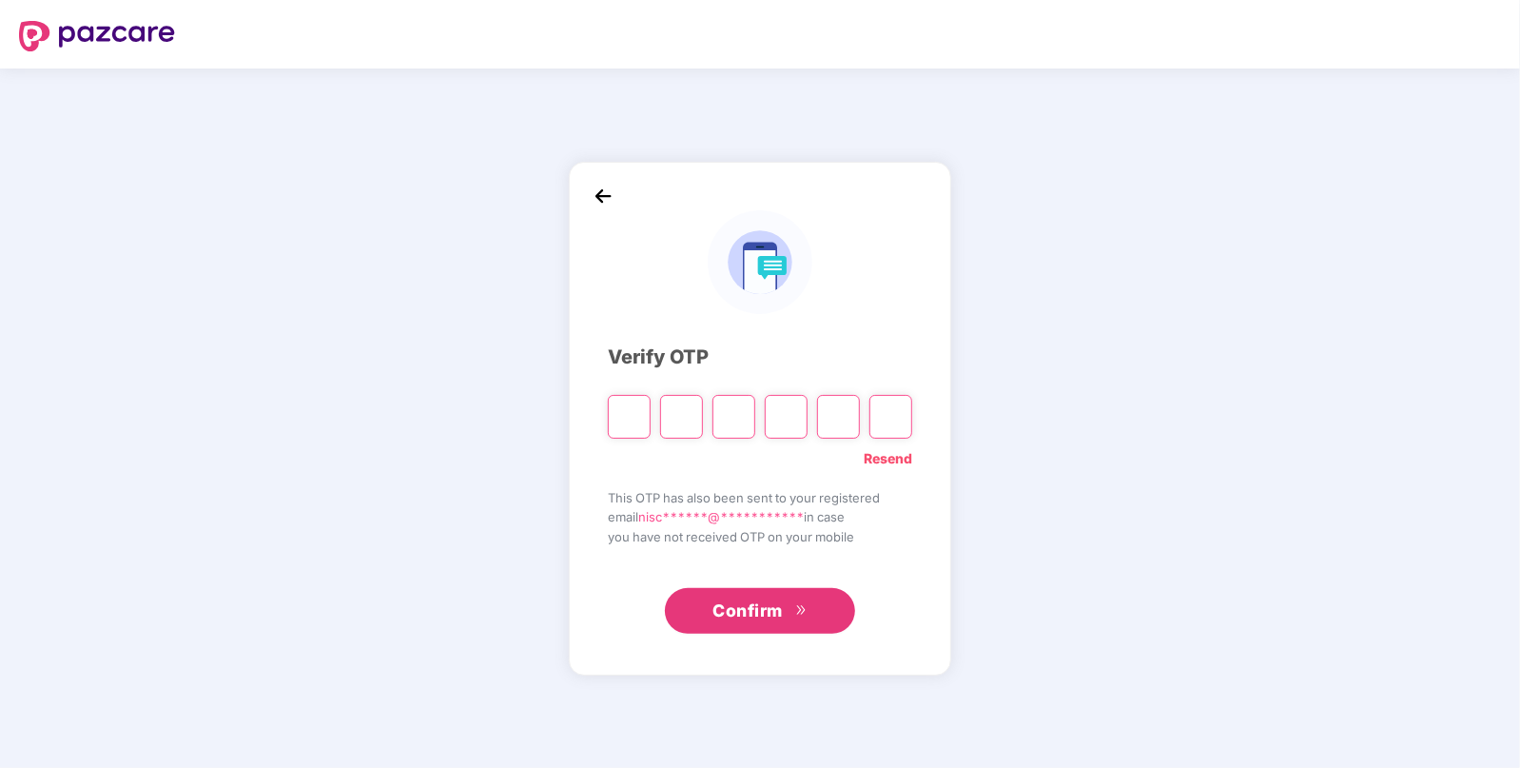
type input "*"
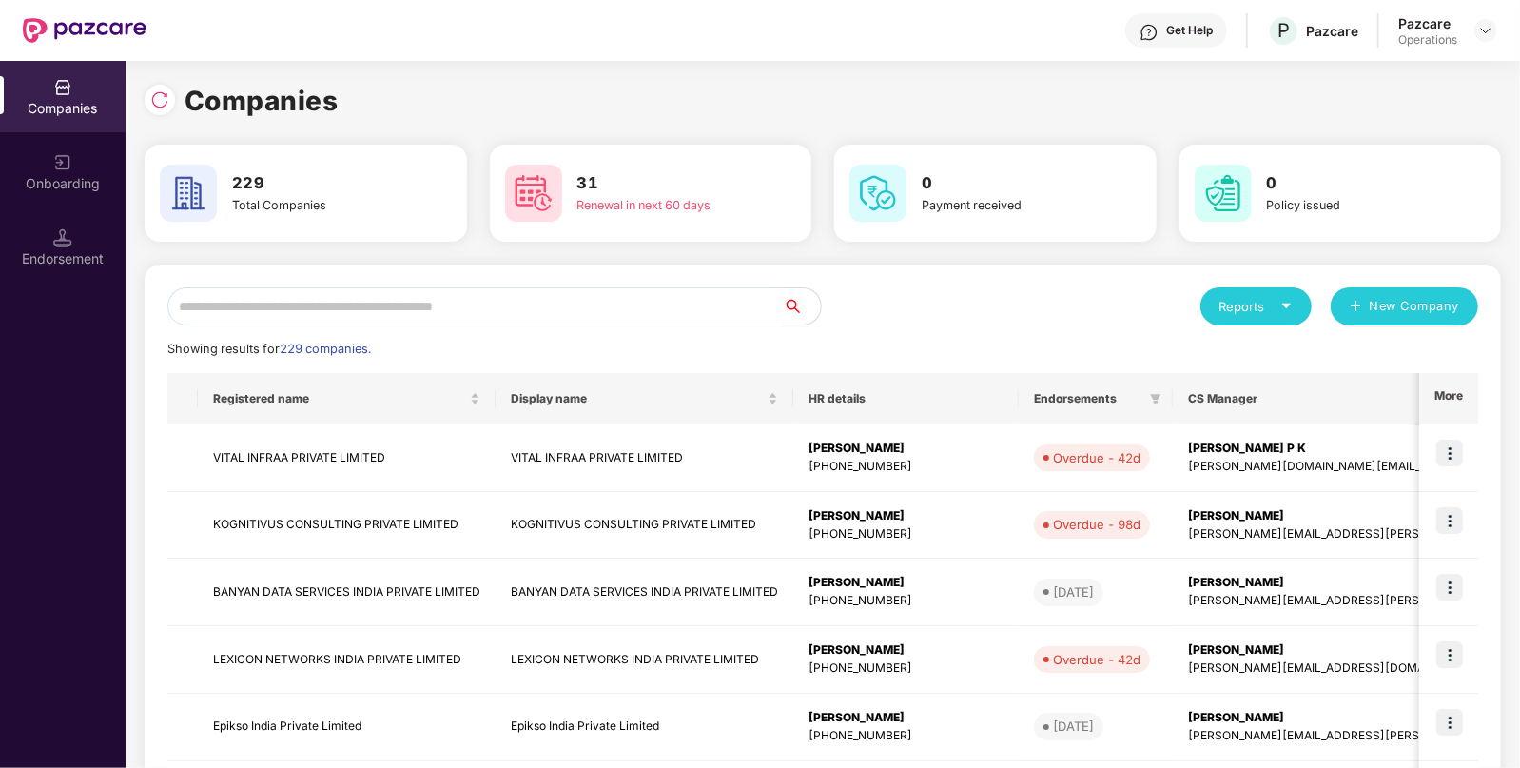
click at [547, 314] on input "text" at bounding box center [475, 306] width 616 height 38
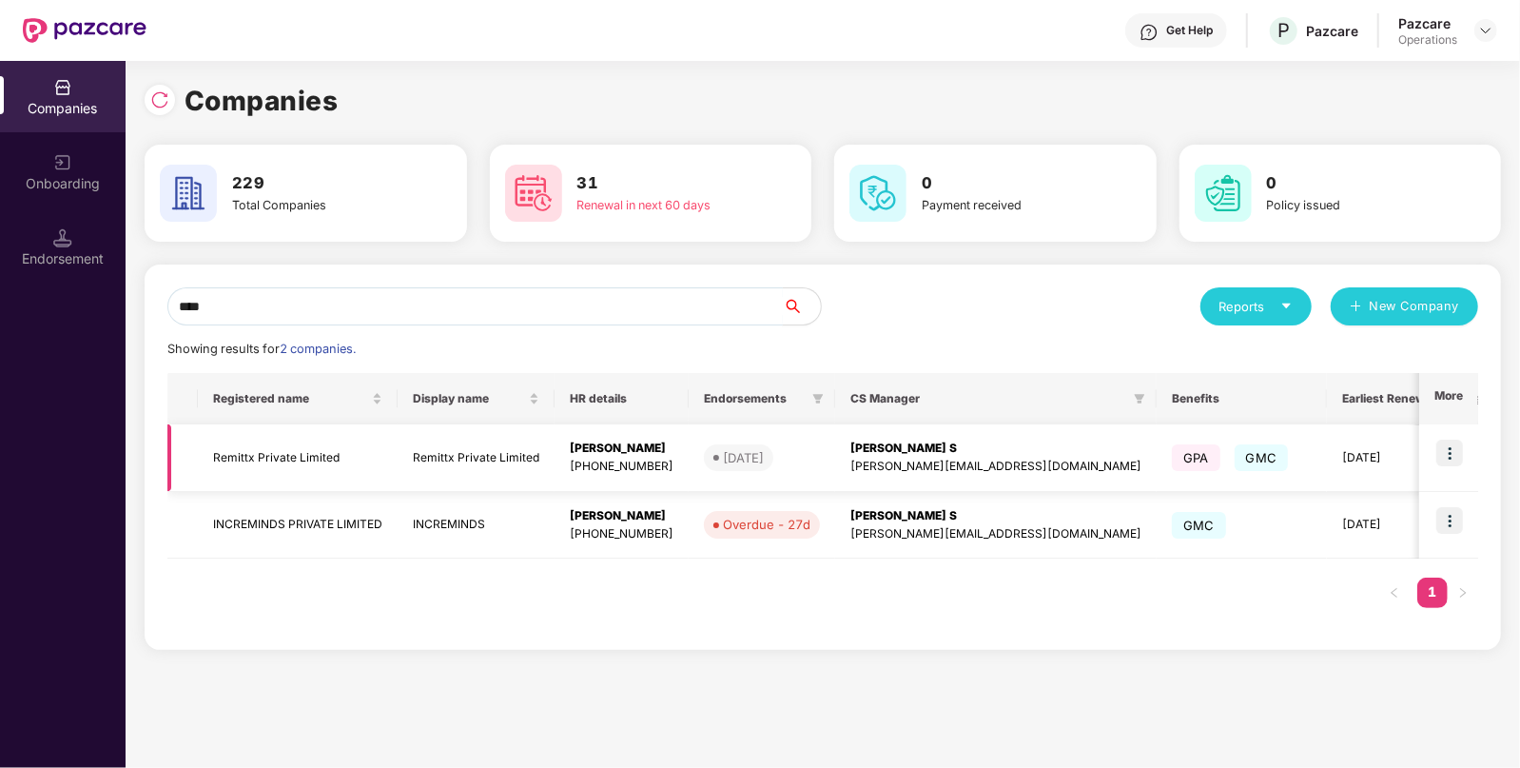
type input "****"
click at [1456, 450] on img at bounding box center [1450, 453] width 27 height 27
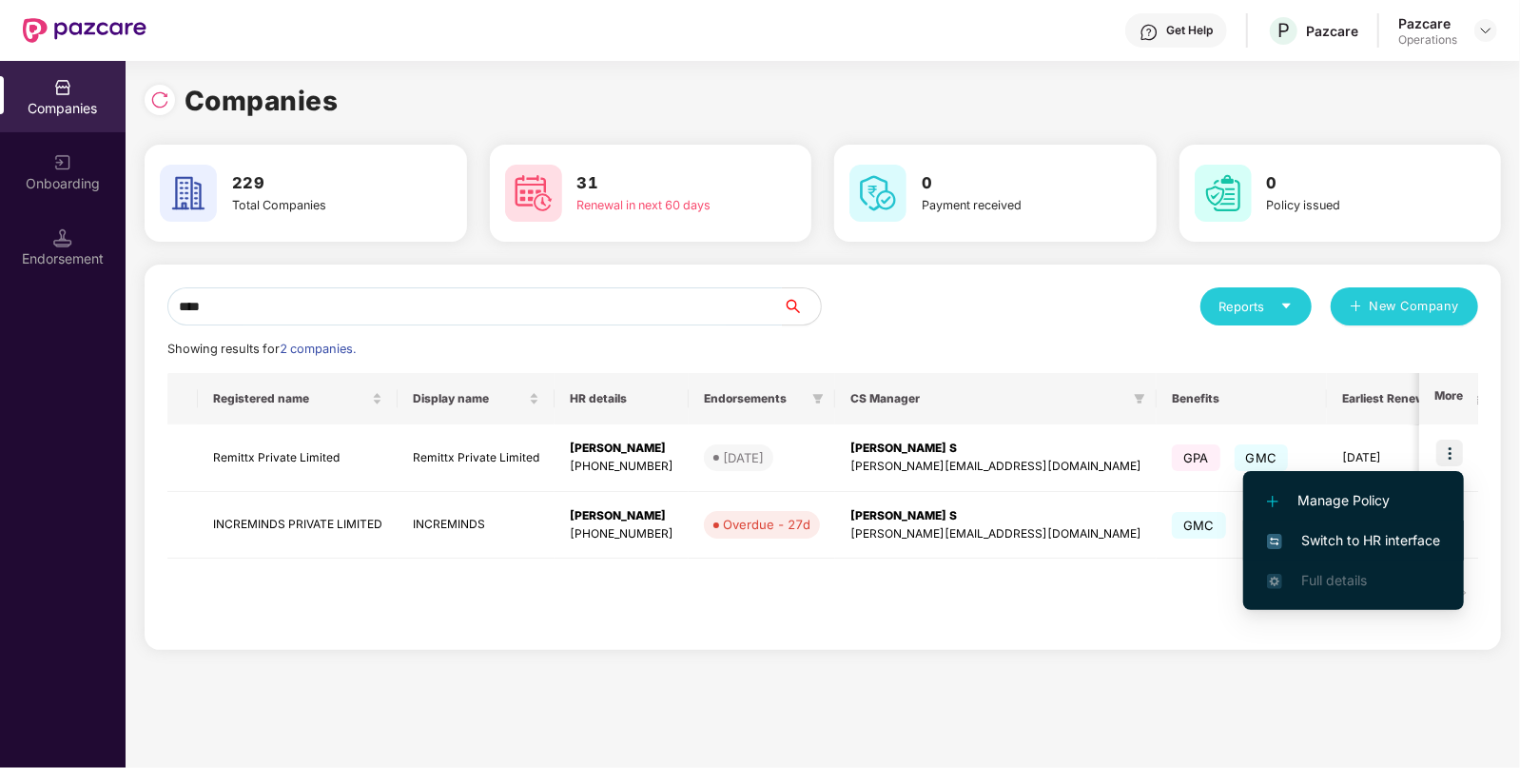
click at [1379, 533] on span "Switch to HR interface" at bounding box center [1353, 540] width 173 height 21
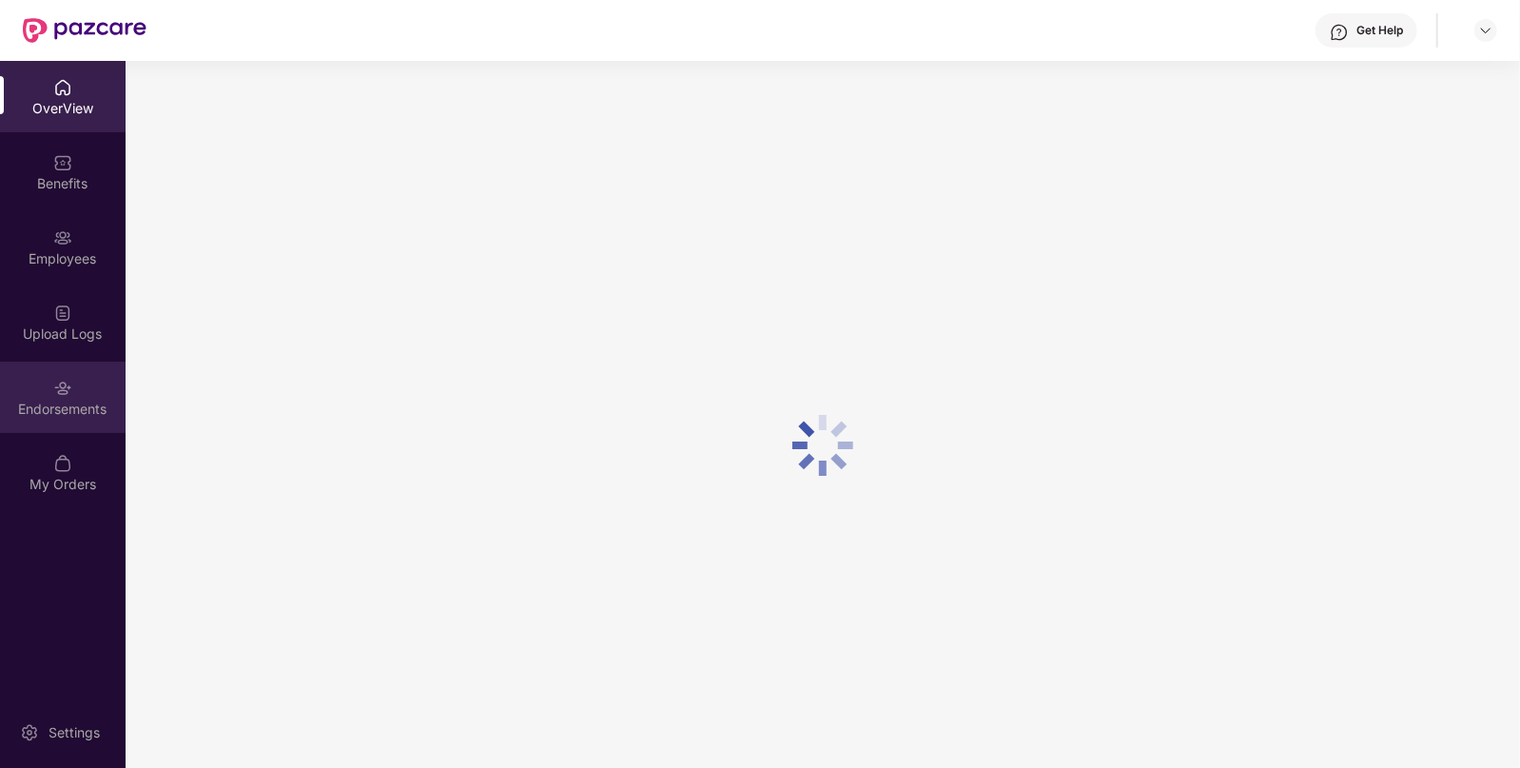
click at [56, 414] on div "Endorsements" at bounding box center [63, 409] width 126 height 19
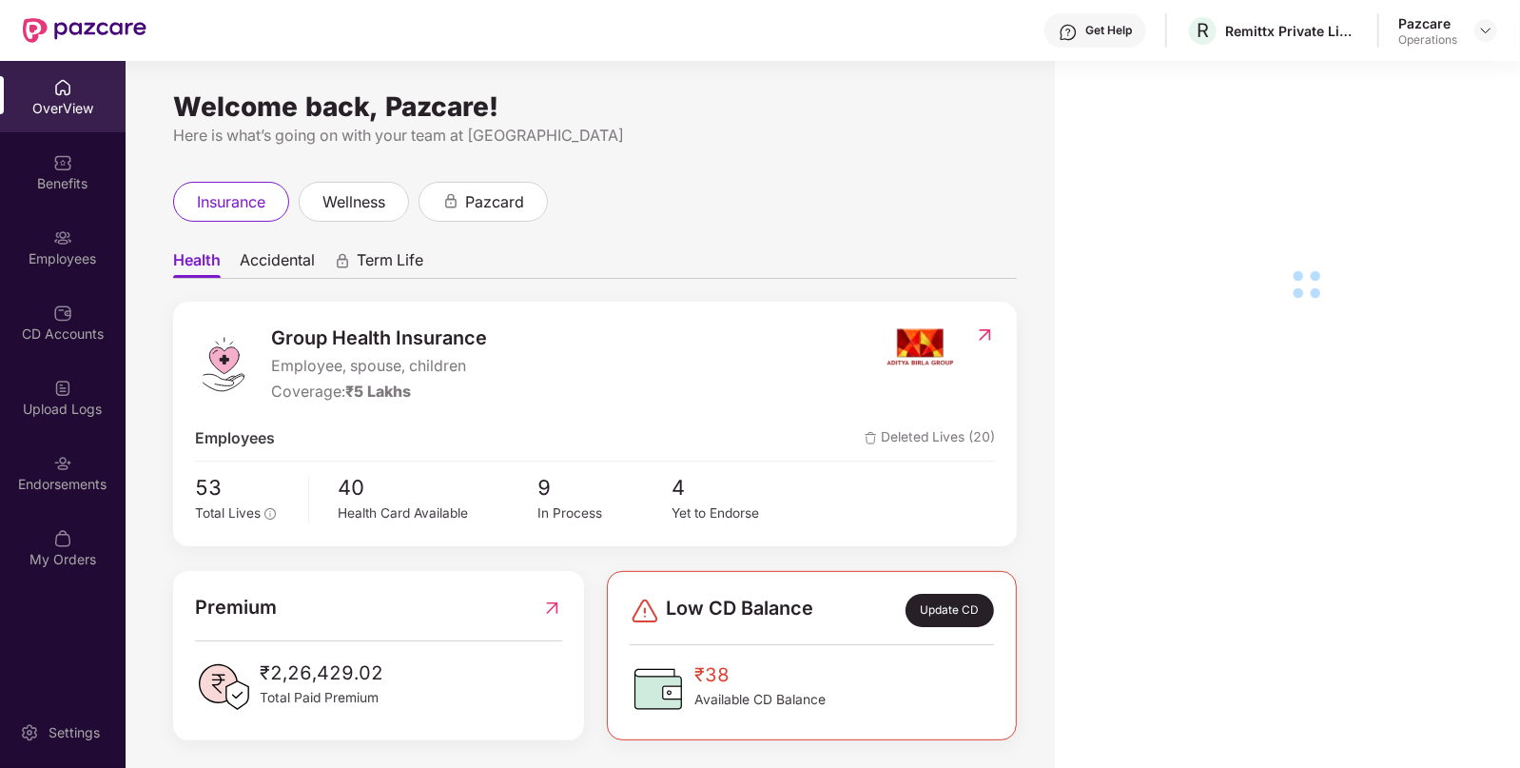
click at [59, 471] on img at bounding box center [62, 463] width 19 height 19
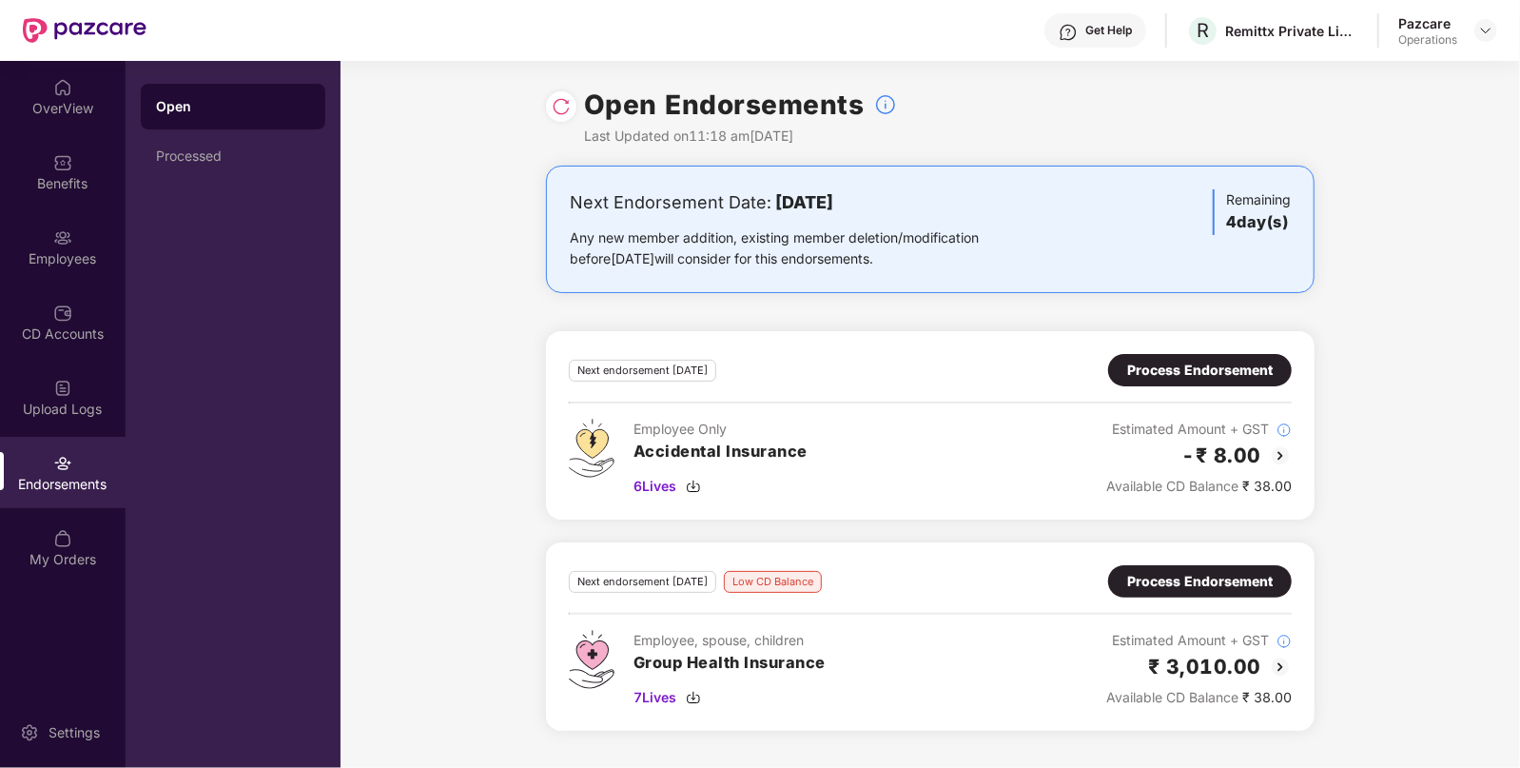
click at [1180, 575] on div "Process Endorsement" at bounding box center [1200, 581] width 146 height 21
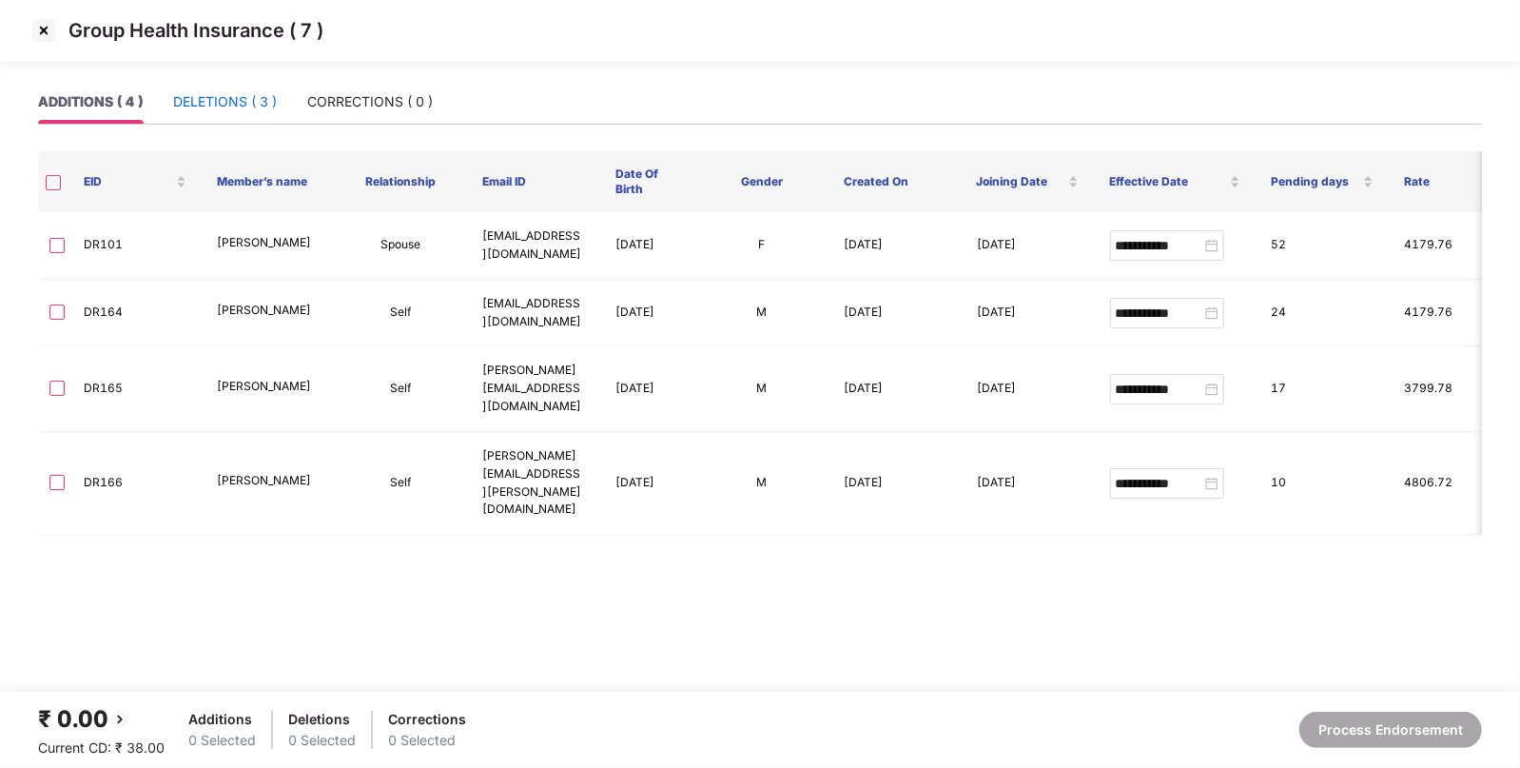
click at [240, 100] on div "DELETIONS ( 3 )" at bounding box center [225, 101] width 104 height 21
